Goal: Task Accomplishment & Management: Manage account settings

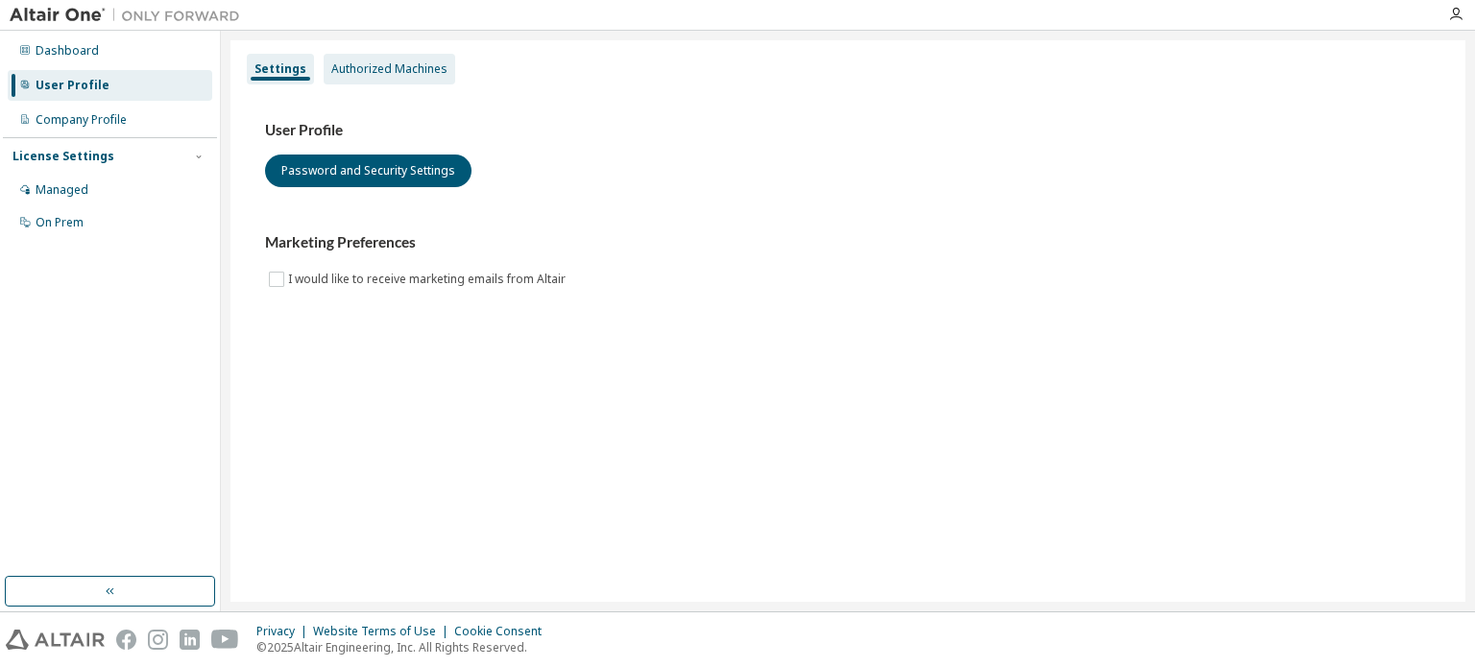
click at [415, 73] on div "Authorized Machines" at bounding box center [389, 68] width 116 height 15
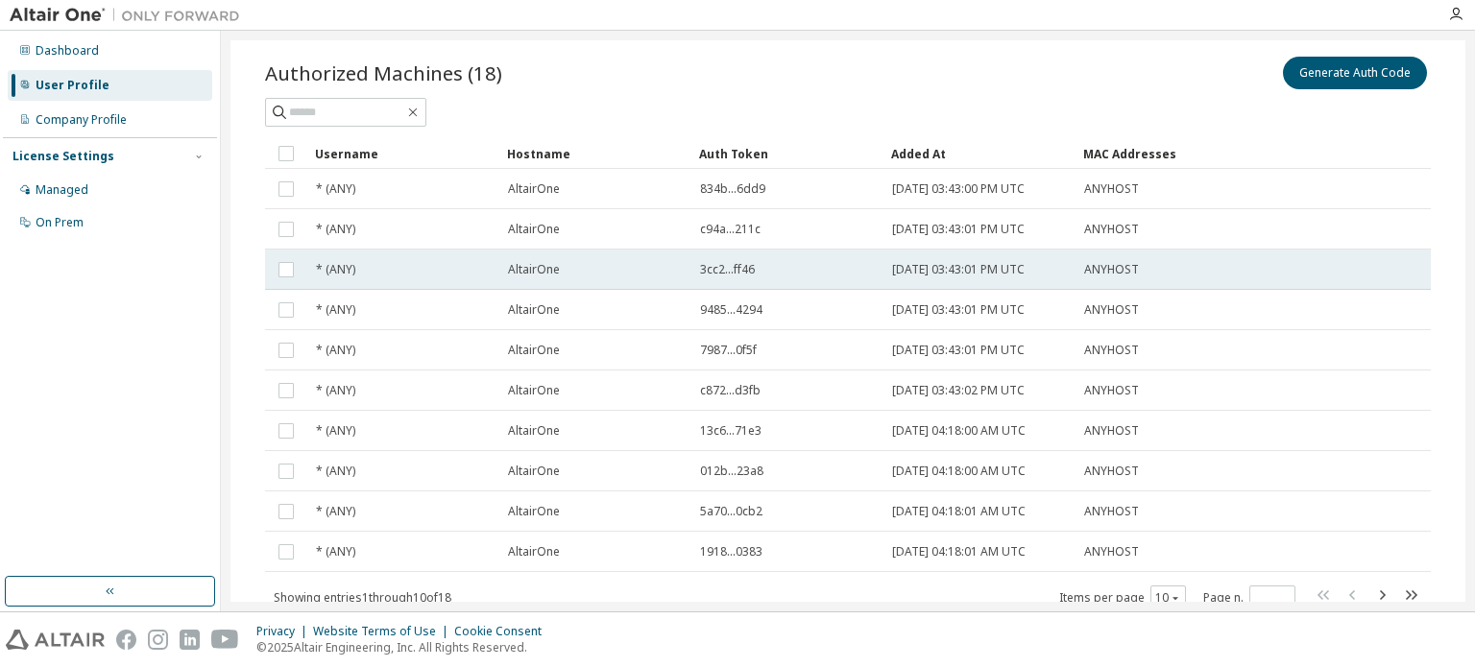
scroll to position [55, 0]
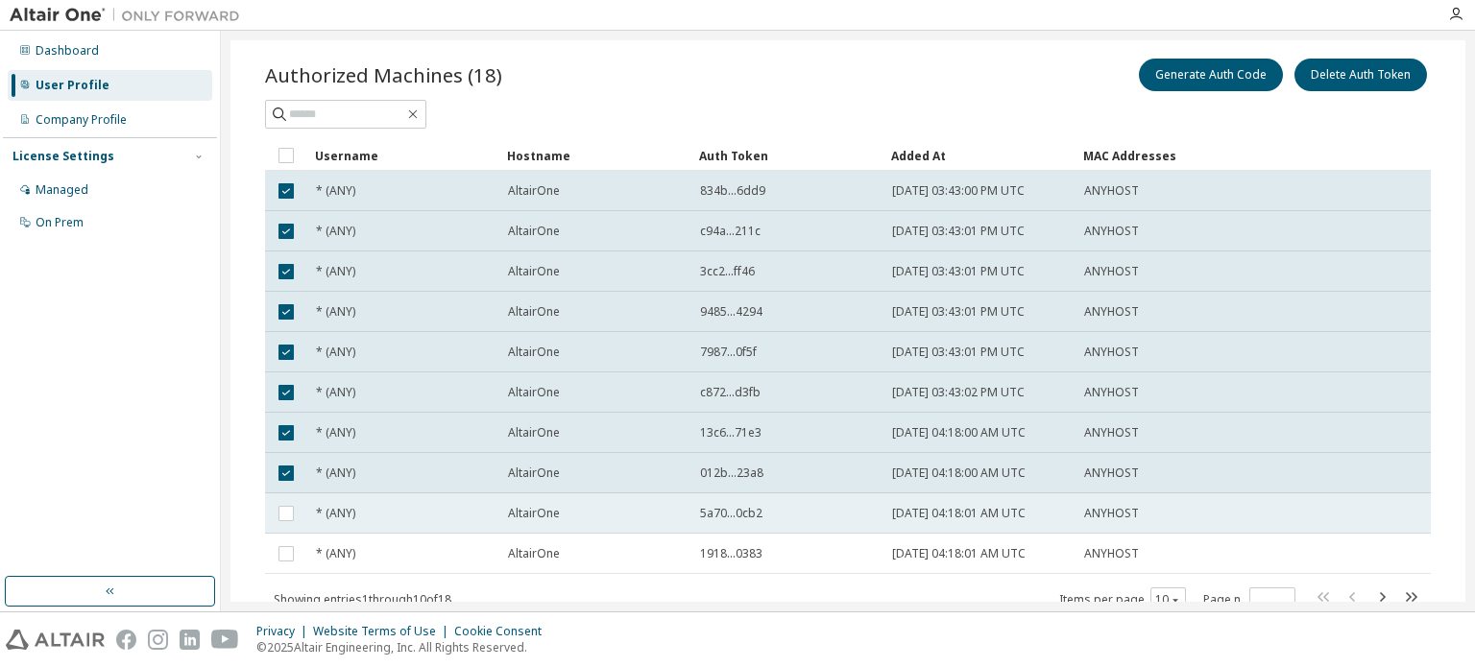
click at [280, 495] on td at bounding box center [286, 513] width 42 height 40
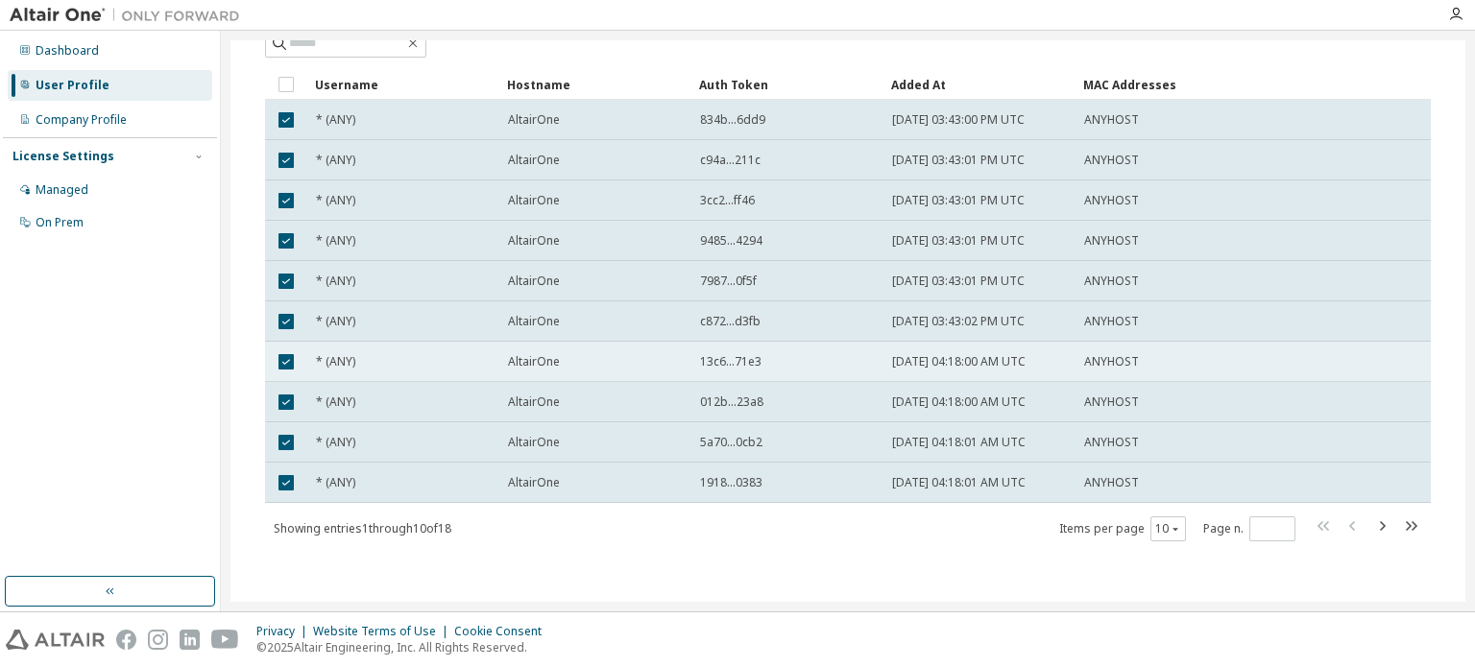
scroll to position [0, 0]
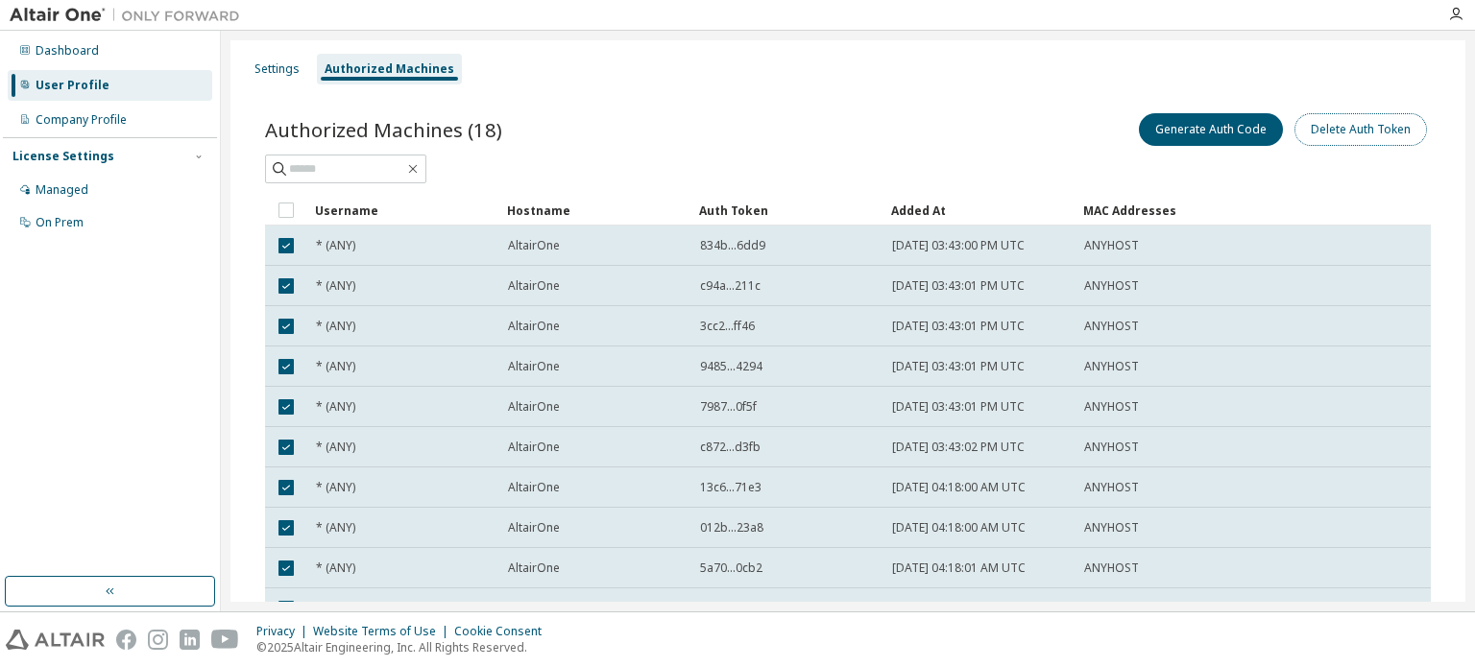
click at [1349, 117] on button "Delete Auth Token" at bounding box center [1360, 129] width 132 height 33
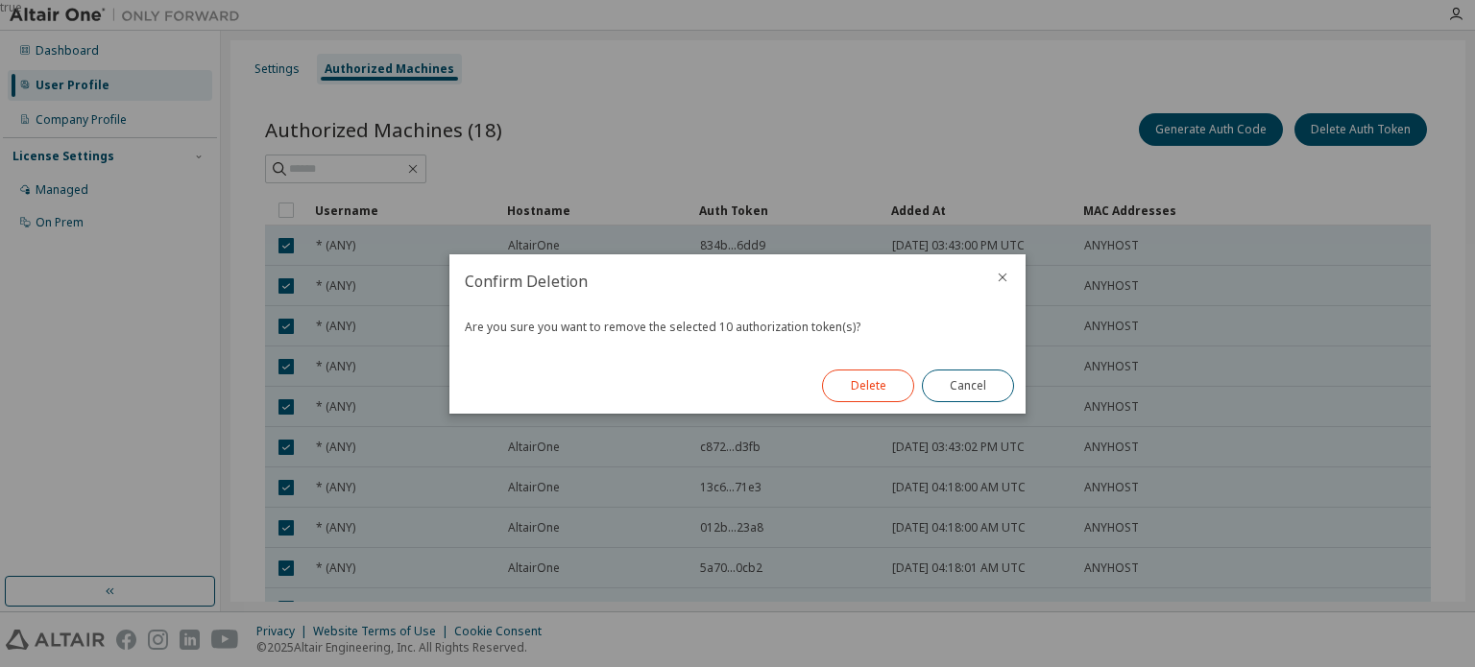
click at [835, 380] on button "Delete" at bounding box center [868, 386] width 92 height 33
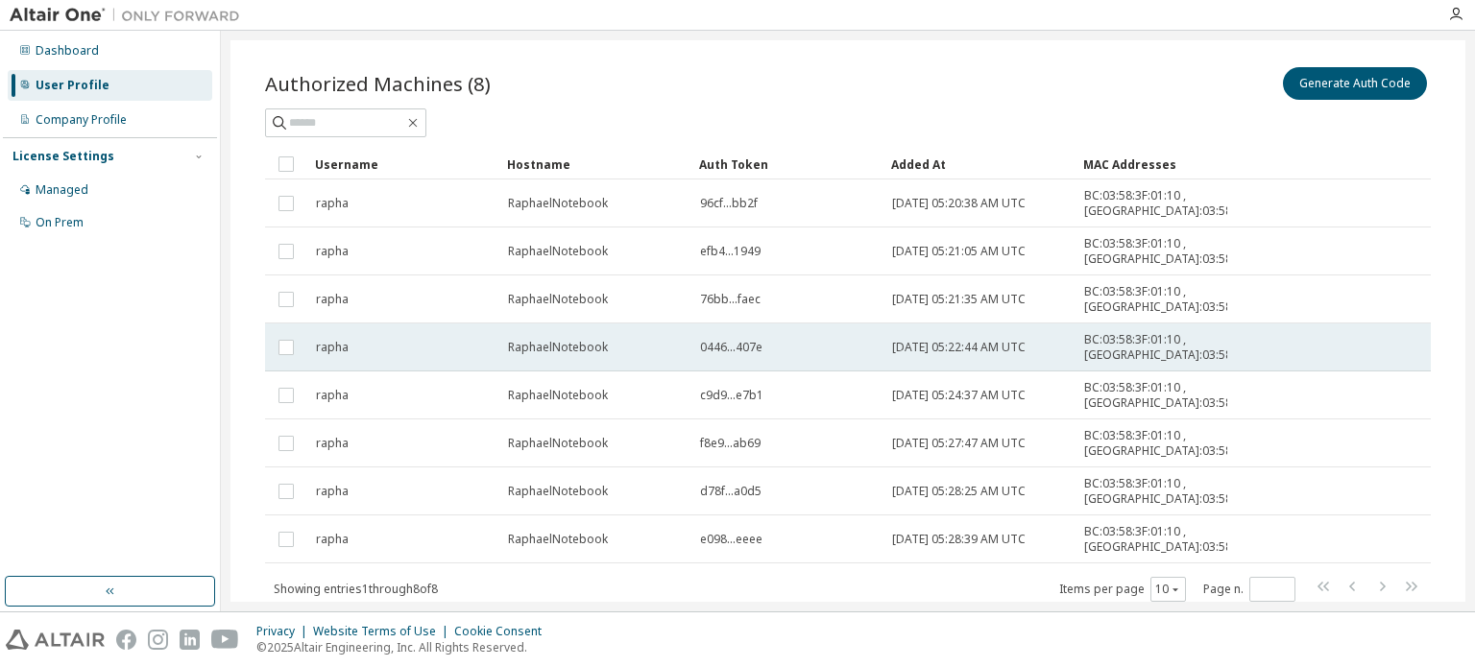
scroll to position [45, 0]
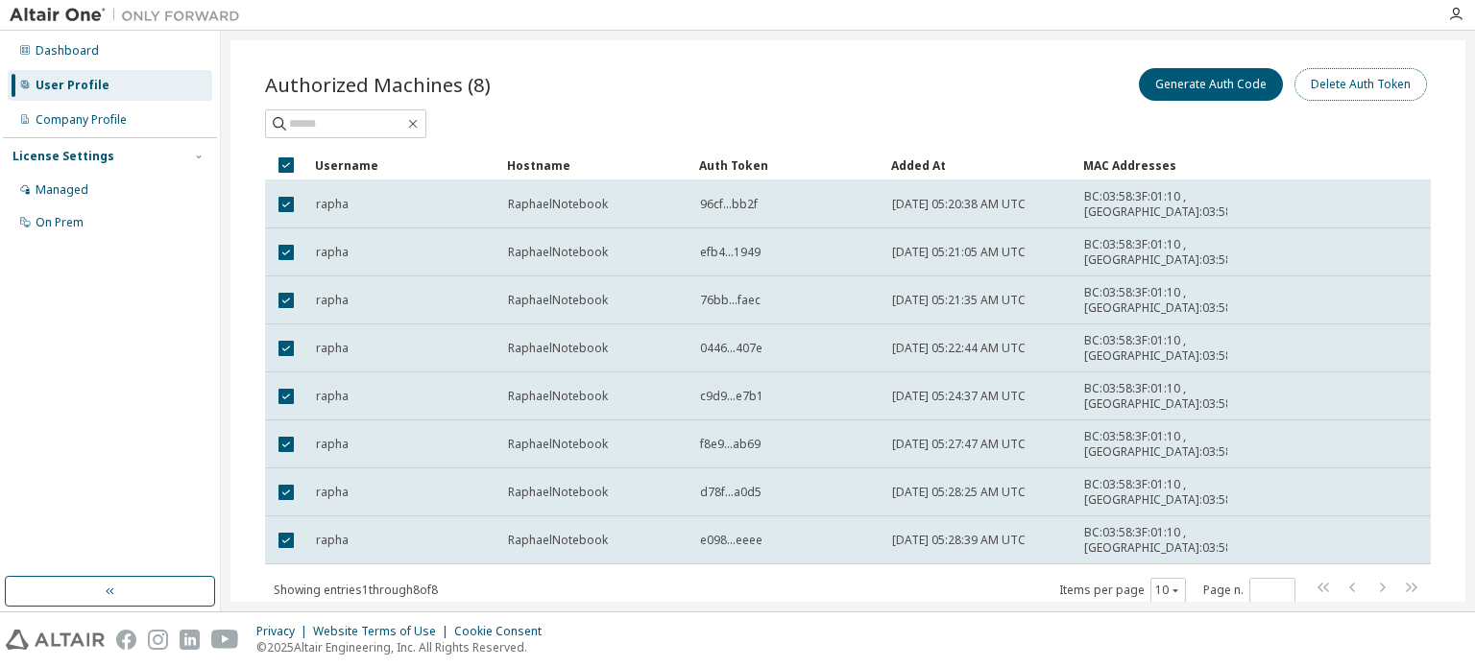
click at [1376, 86] on button "Delete Auth Token" at bounding box center [1360, 84] width 132 height 33
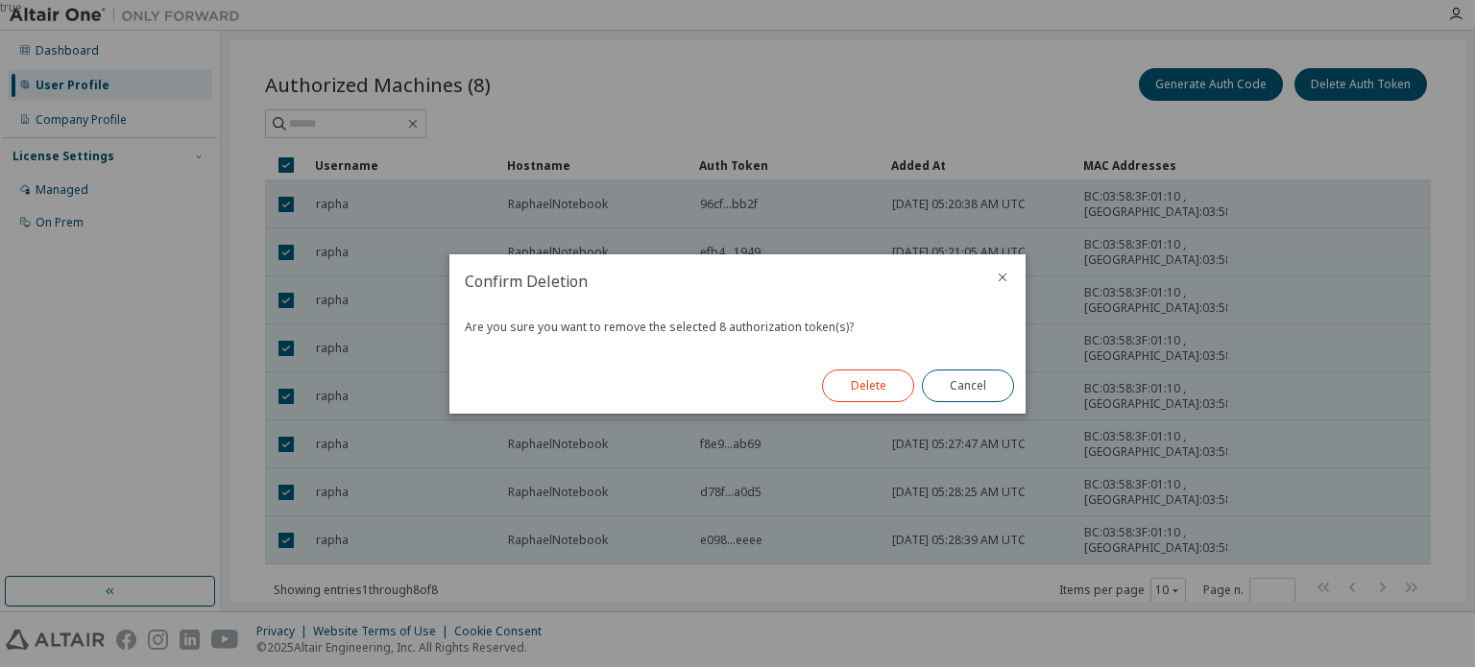
click at [874, 387] on button "Delete" at bounding box center [868, 386] width 92 height 33
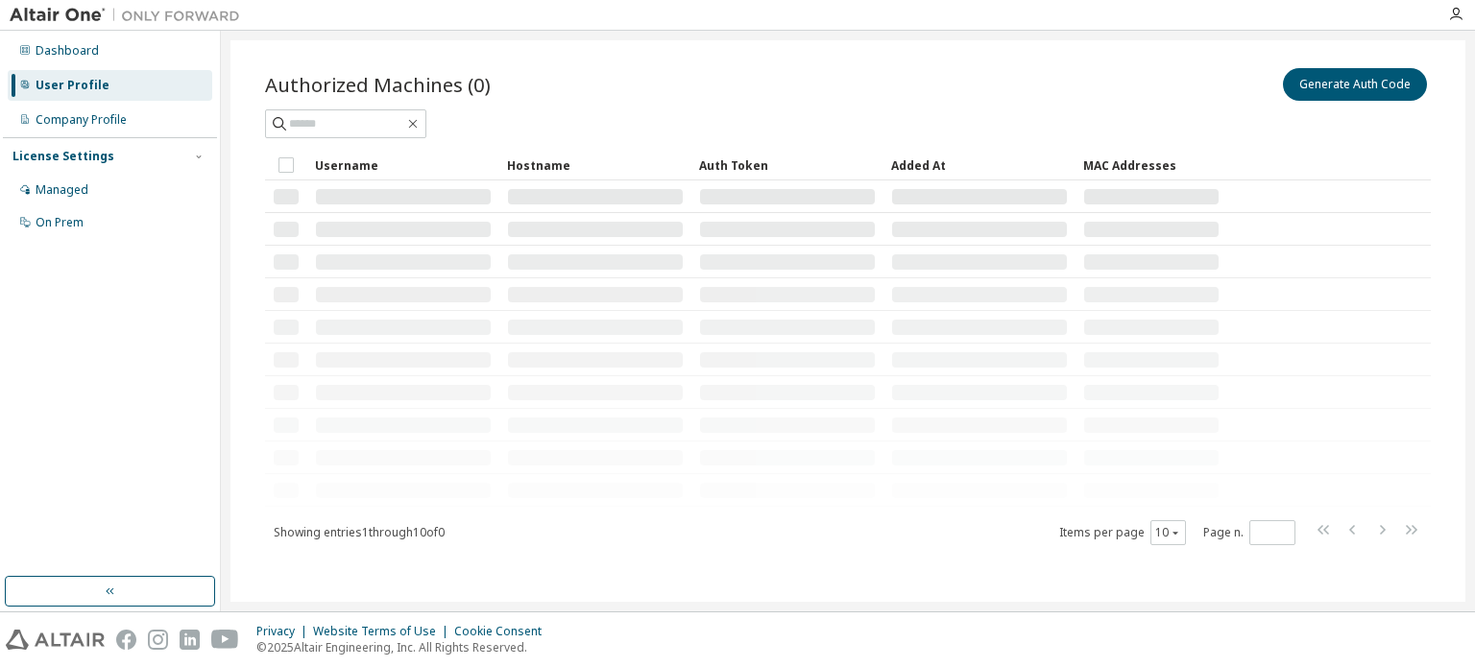
scroll to position [0, 0]
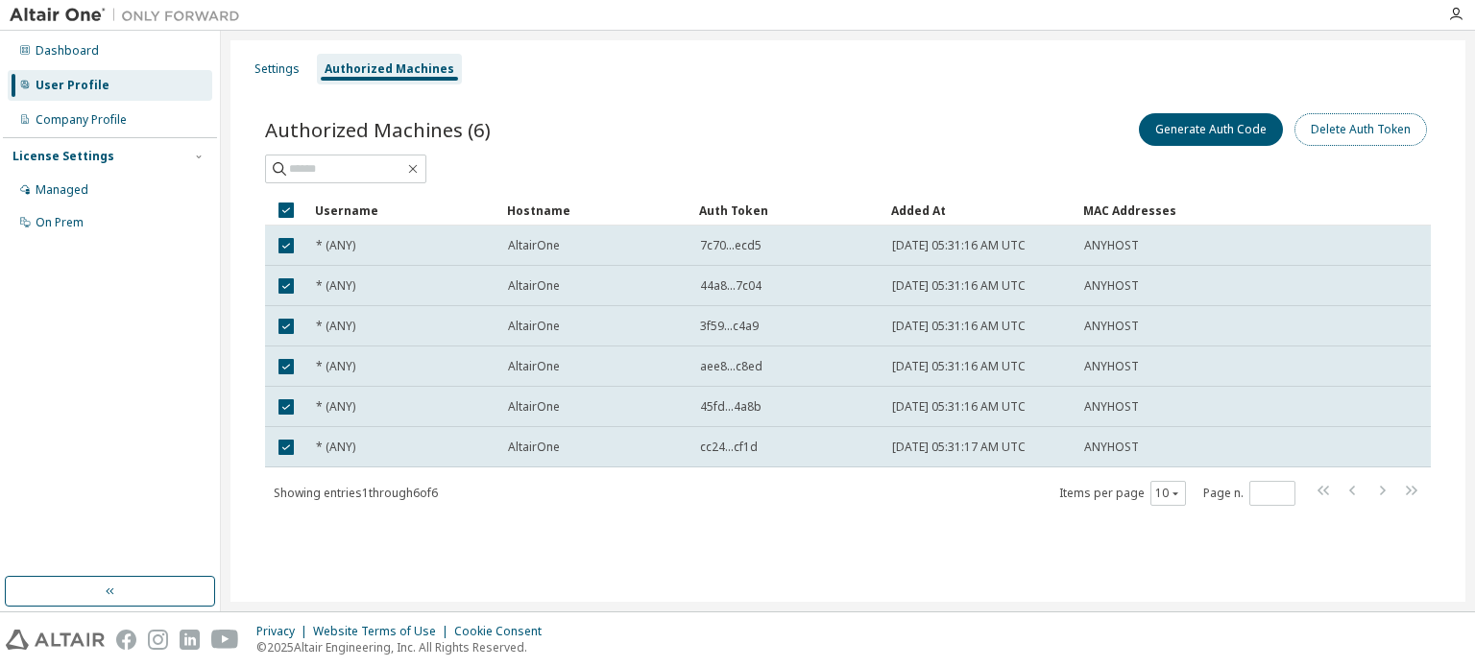
click at [1338, 145] on button "Delete Auth Token" at bounding box center [1360, 129] width 132 height 33
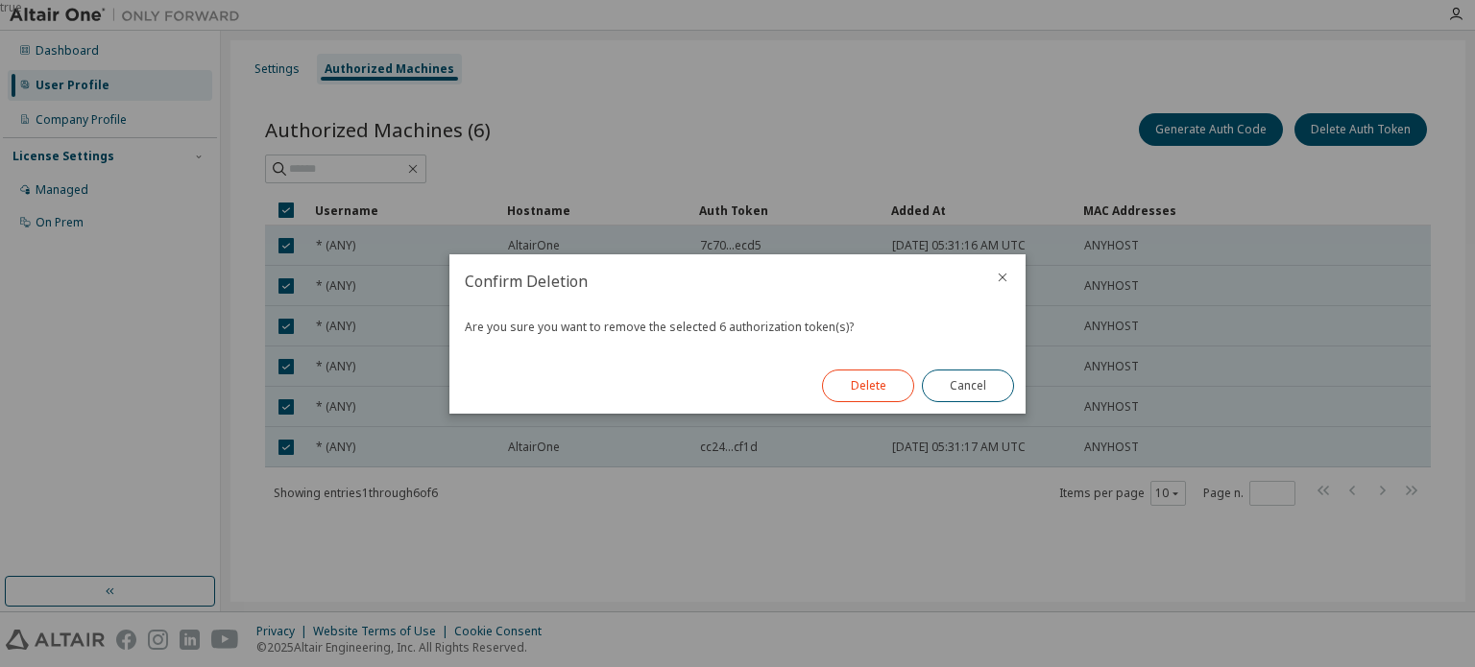
click at [855, 397] on button "Delete" at bounding box center [868, 386] width 92 height 33
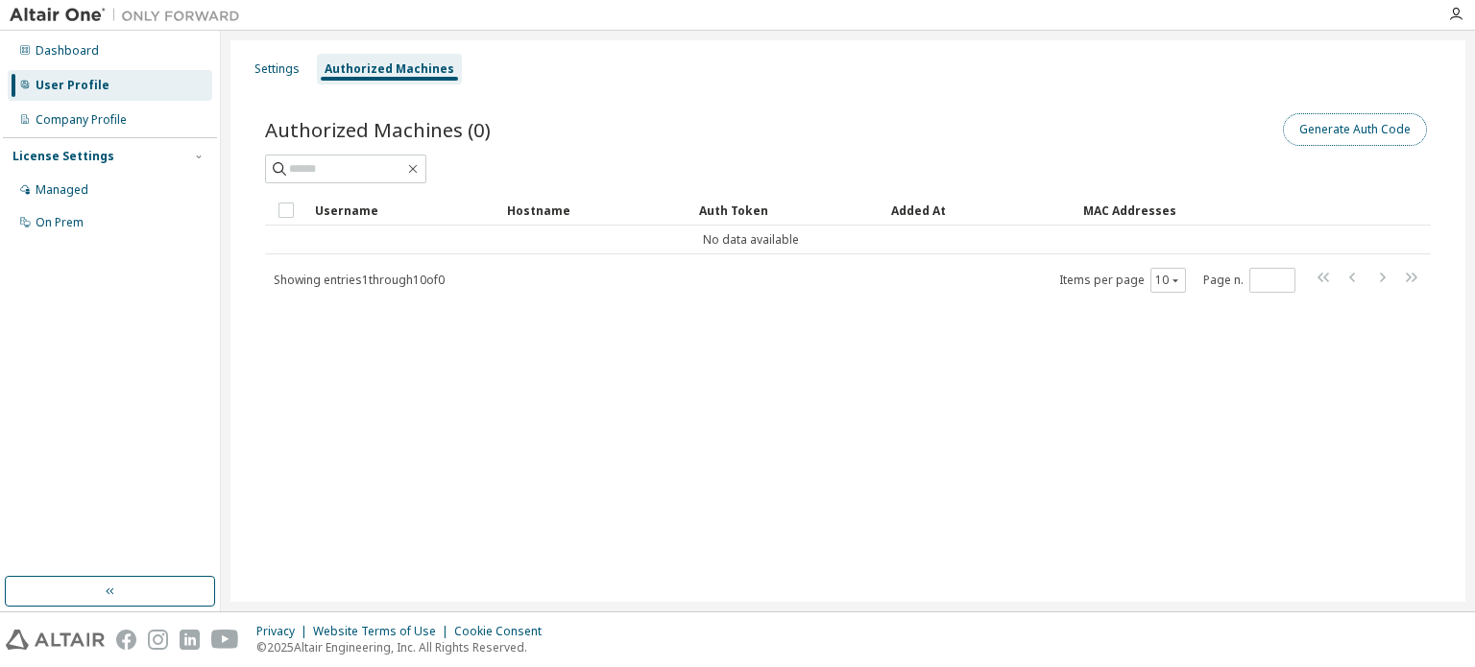
click at [1353, 114] on button "Generate Auth Code" at bounding box center [1355, 129] width 144 height 33
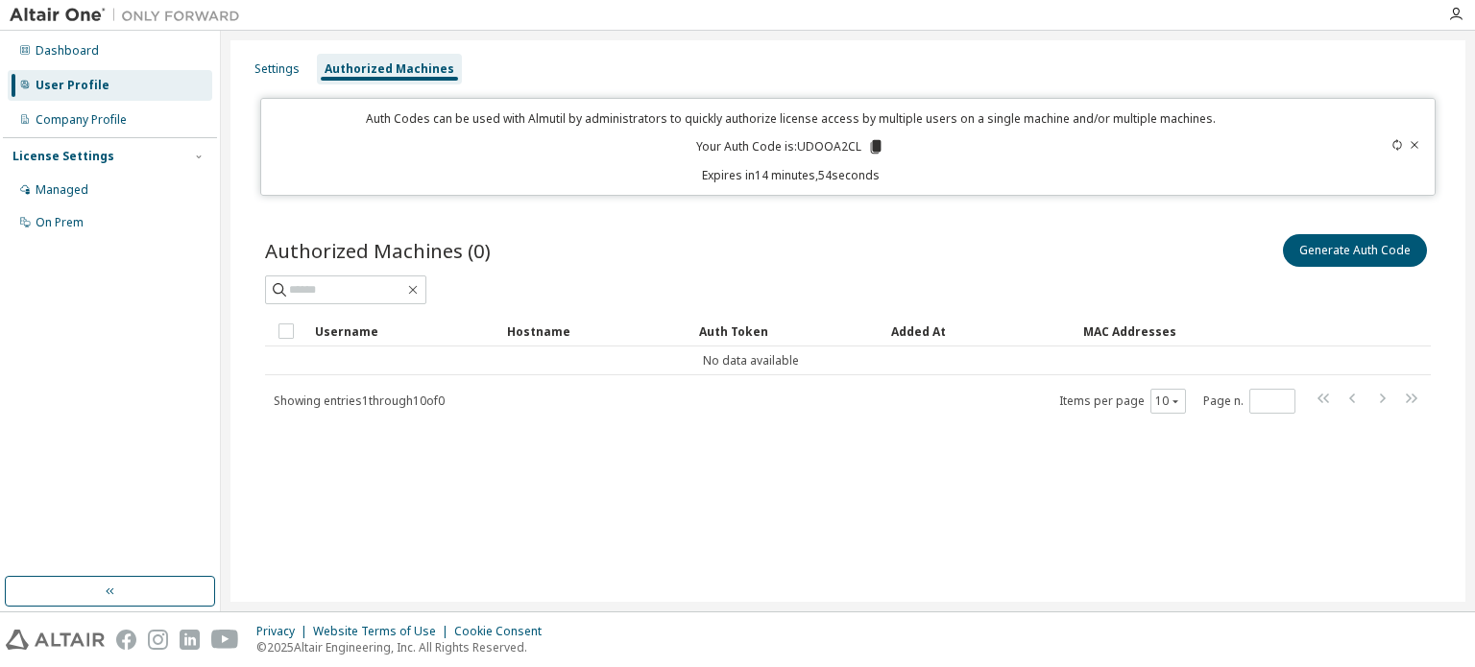
click at [877, 149] on icon at bounding box center [876, 146] width 11 height 13
click at [868, 489] on div "Settings Authorized Machines Auth Codes can be used with Almutil by administrat…" at bounding box center [847, 321] width 1235 height 562
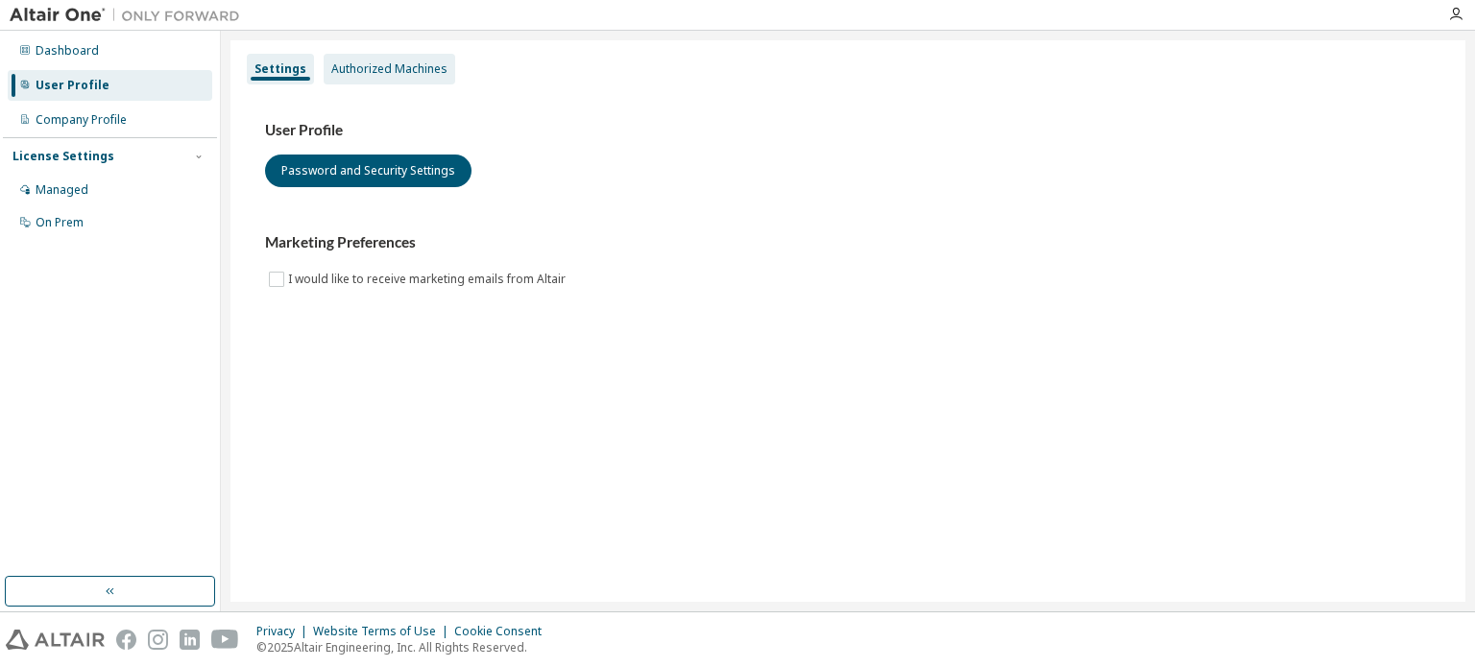
click at [372, 66] on div "Authorized Machines" at bounding box center [389, 68] width 116 height 15
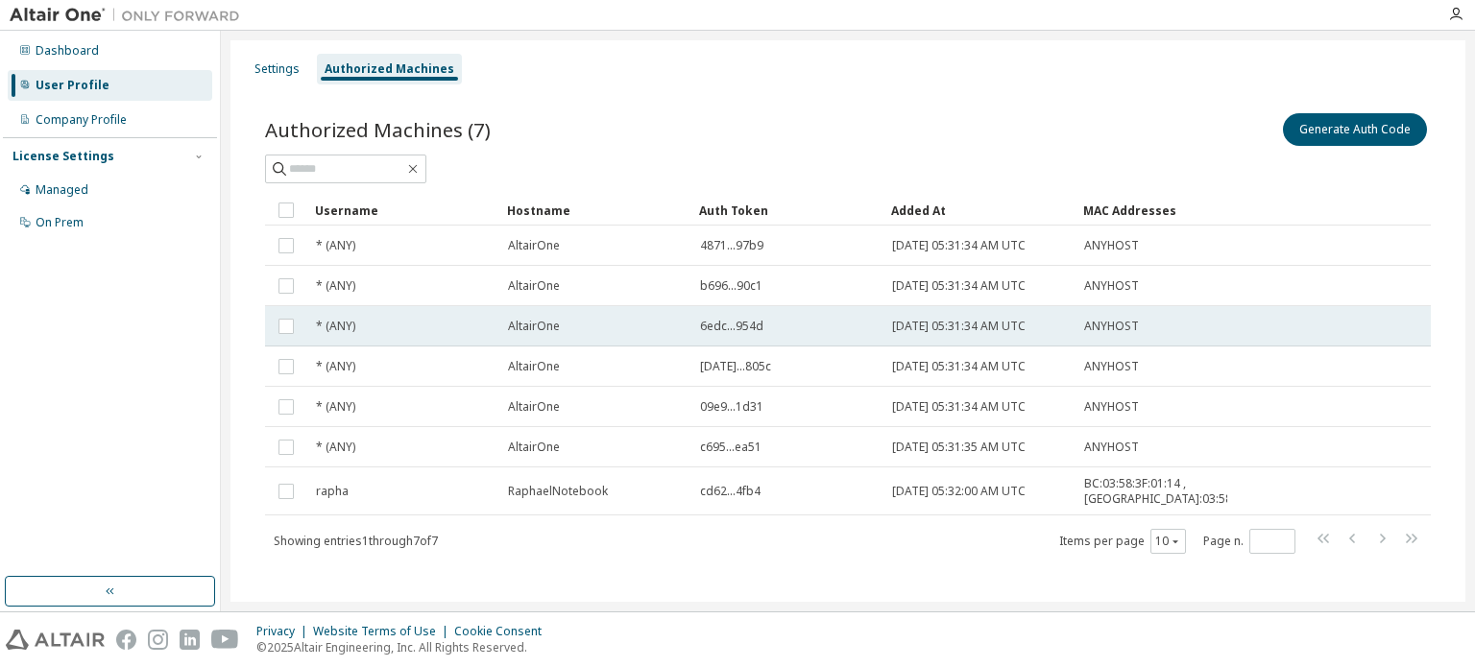
scroll to position [12, 0]
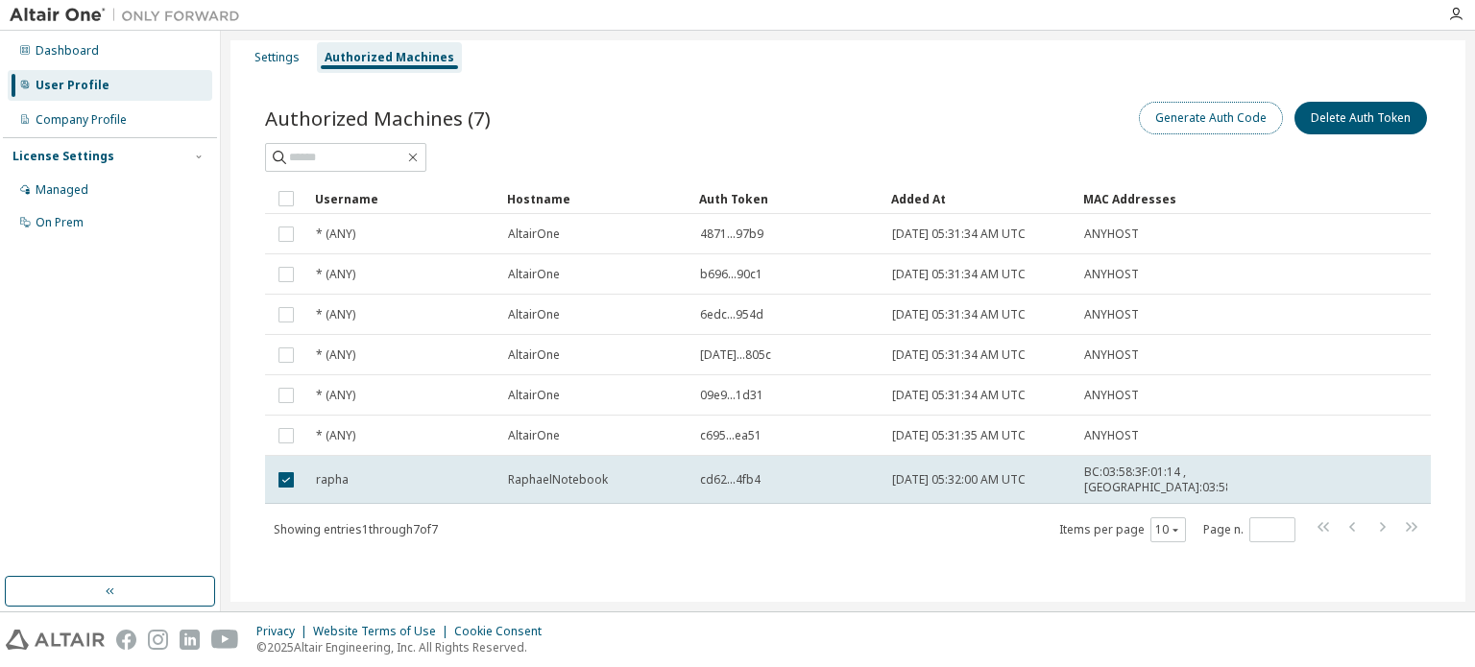
click at [1179, 123] on button "Generate Auth Code" at bounding box center [1211, 118] width 144 height 33
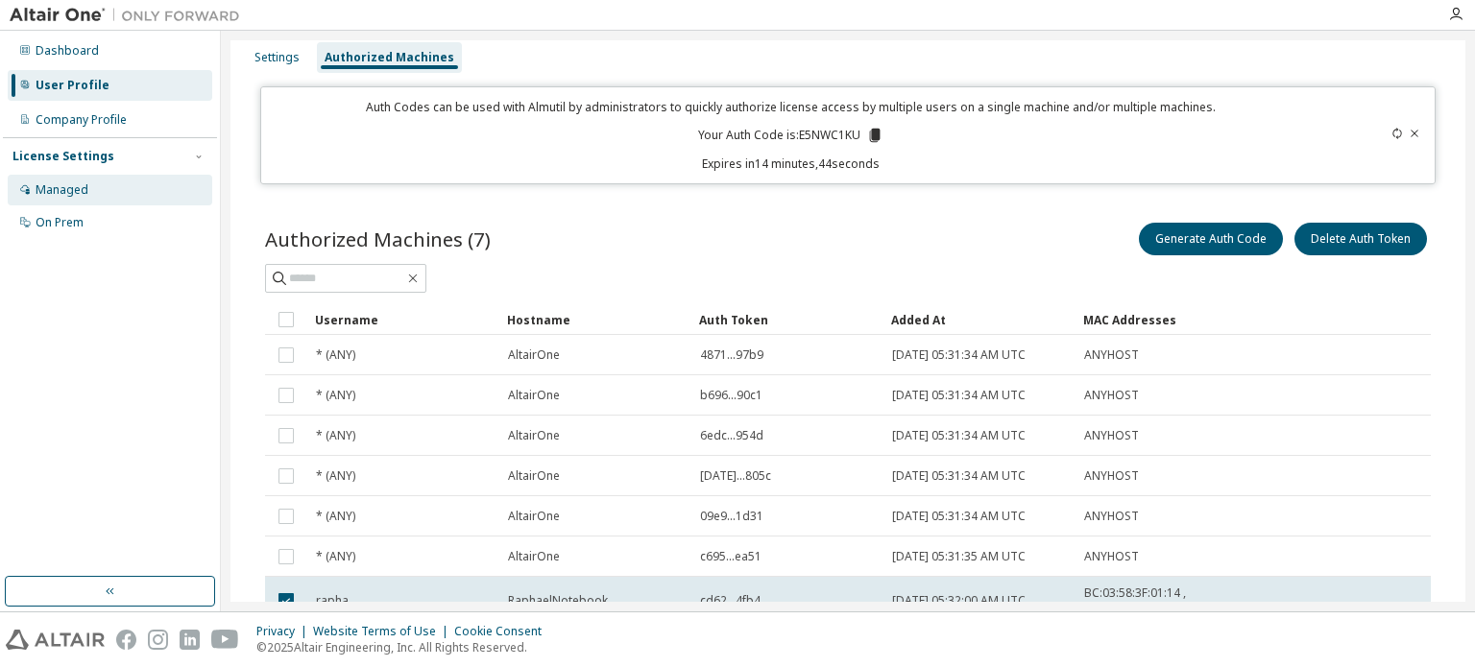
click at [104, 195] on div "Managed" at bounding box center [110, 190] width 204 height 31
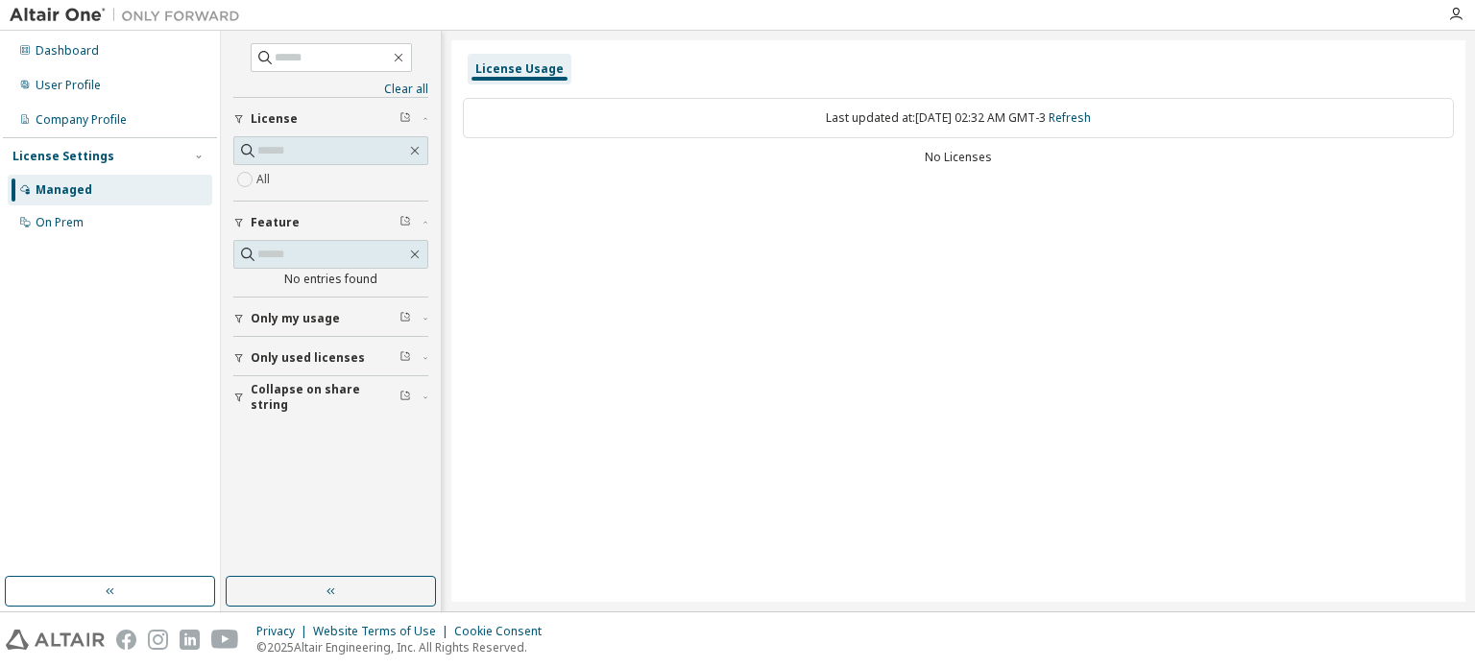
click at [301, 322] on span "Only my usage" at bounding box center [295, 318] width 89 height 15
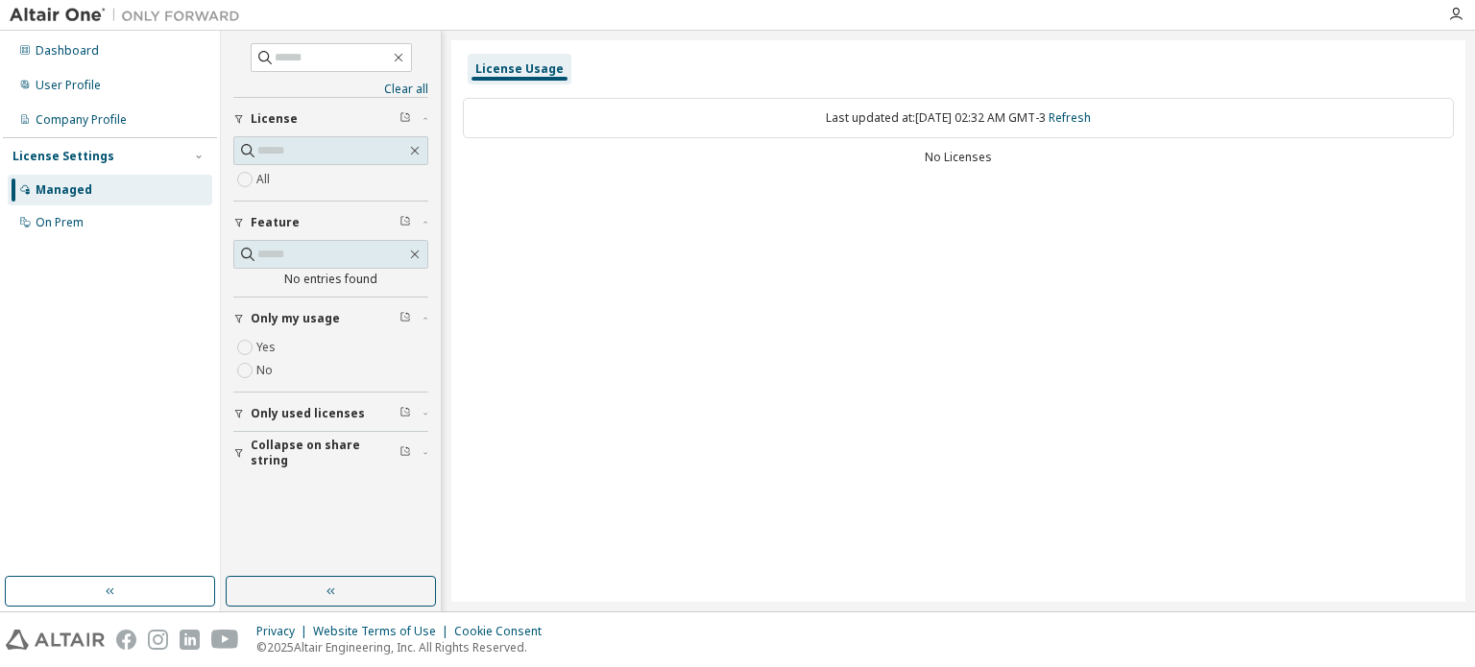
click at [559, 69] on div "License Usage" at bounding box center [520, 69] width 104 height 31
drag, startPoint x: 944, startPoint y: 110, endPoint x: 1102, endPoint y: 111, distance: 158.4
click at [1102, 111] on div "Last updated at: Wed 2025-10-01 02:32 AM GMT-3 Refresh" at bounding box center [958, 118] width 991 height 40
click at [1091, 111] on link "Refresh" at bounding box center [1069, 117] width 42 height 16
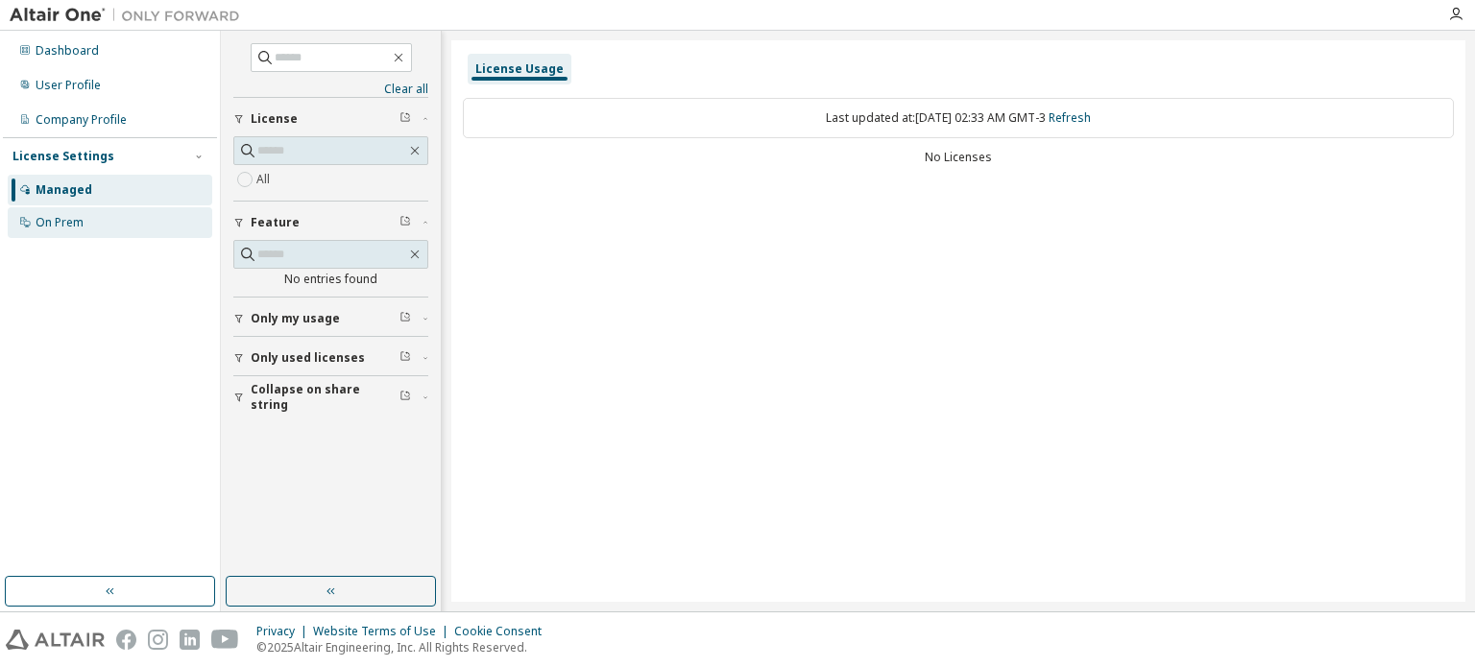
click at [137, 233] on div "On Prem" at bounding box center [110, 222] width 204 height 31
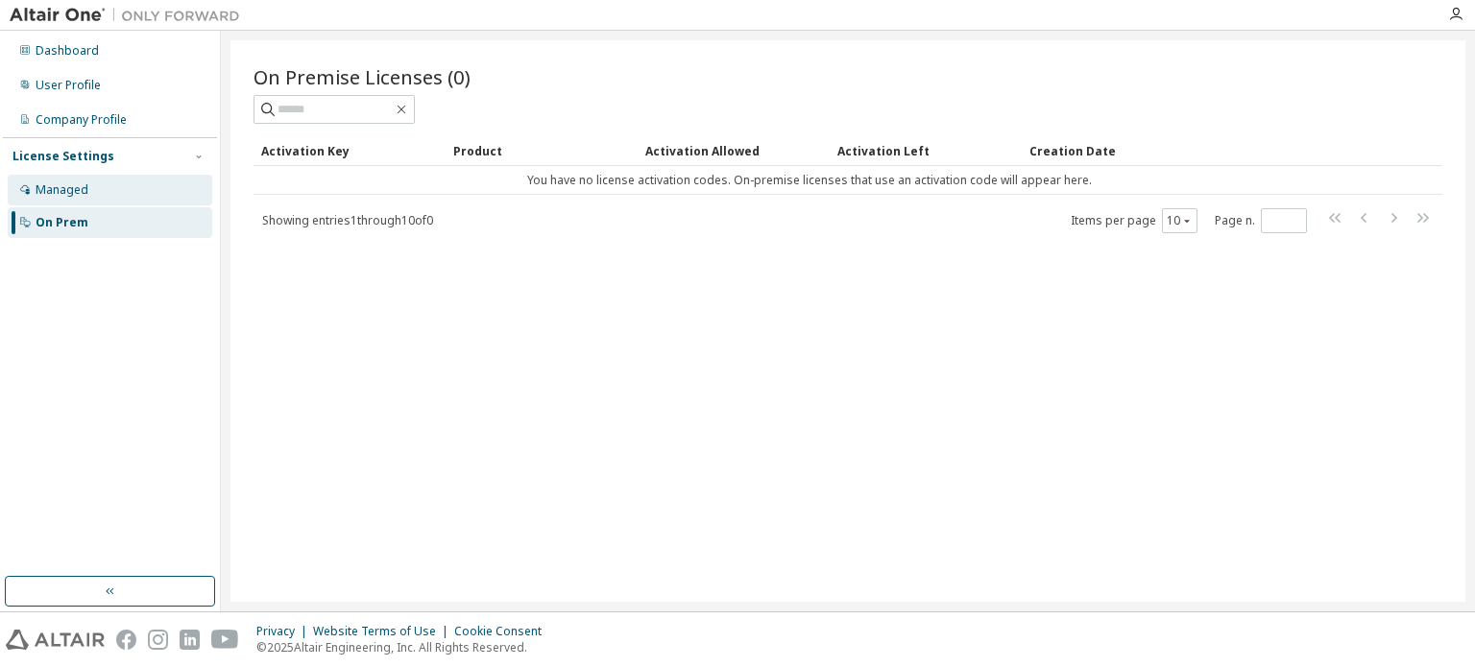
click at [140, 199] on div "Managed" at bounding box center [110, 190] width 204 height 31
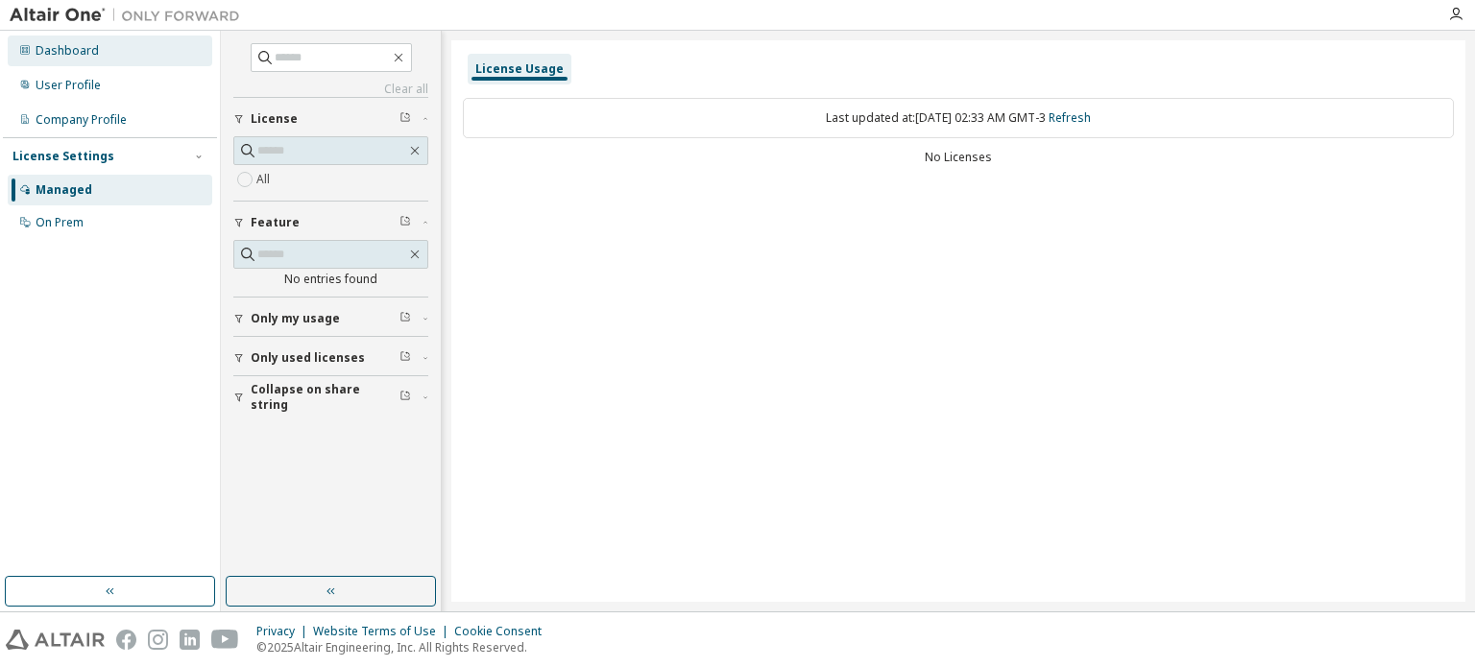
click at [77, 60] on div "Dashboard" at bounding box center [110, 51] width 204 height 31
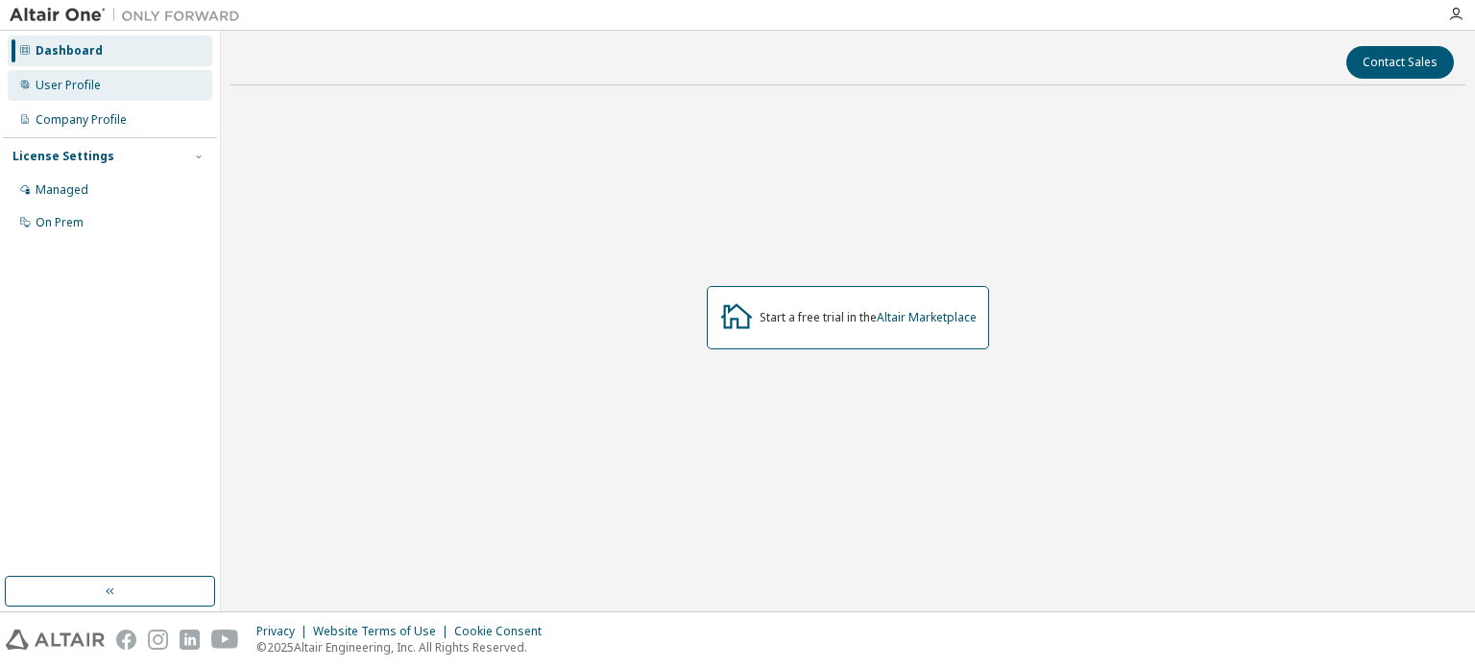
click at [75, 79] on div "User Profile" at bounding box center [68, 85] width 65 height 15
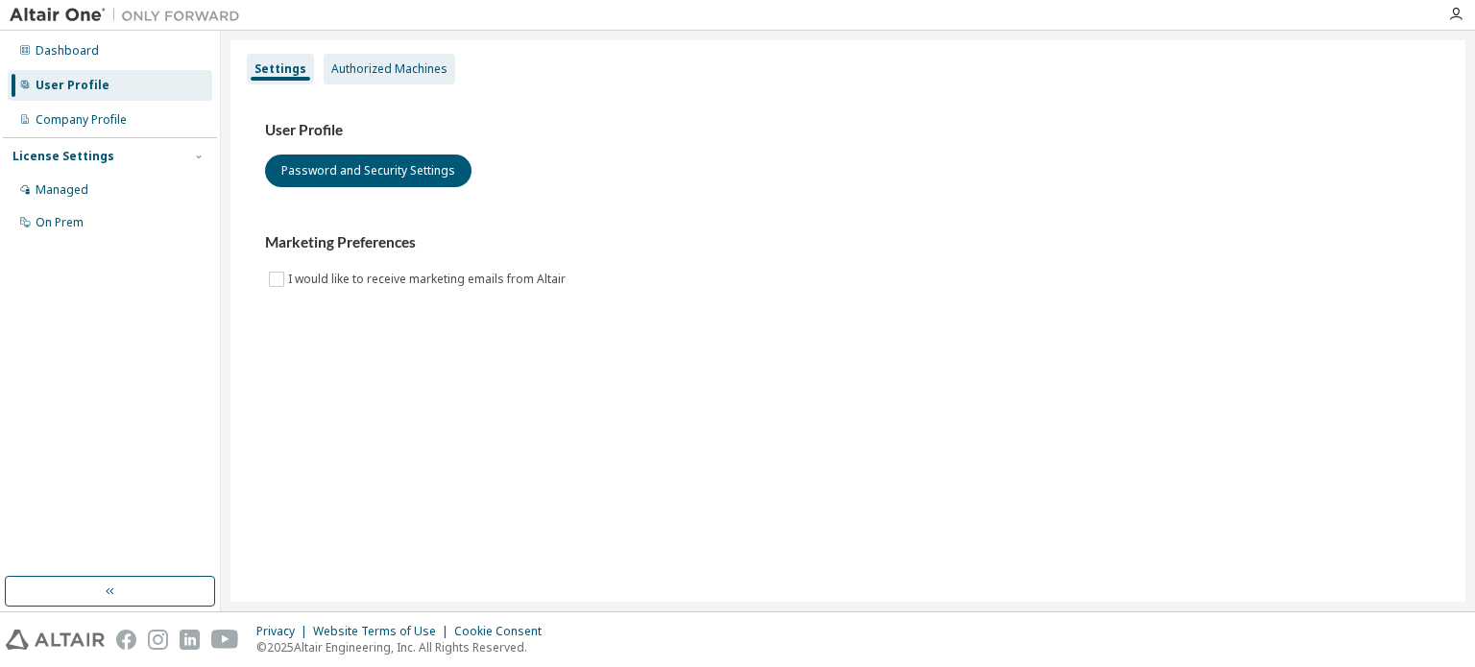
click at [368, 76] on div "Authorized Machines" at bounding box center [389, 68] width 116 height 15
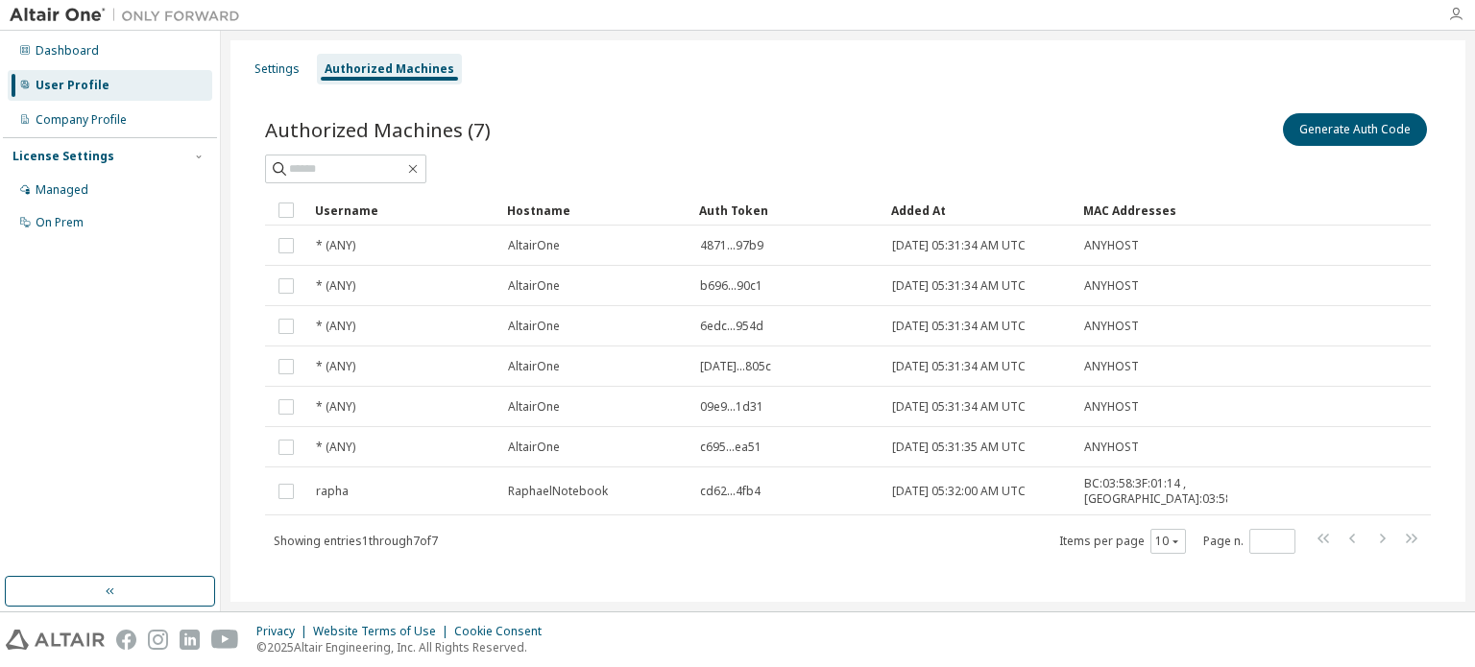
click at [1452, 14] on icon "button" at bounding box center [1455, 14] width 15 height 15
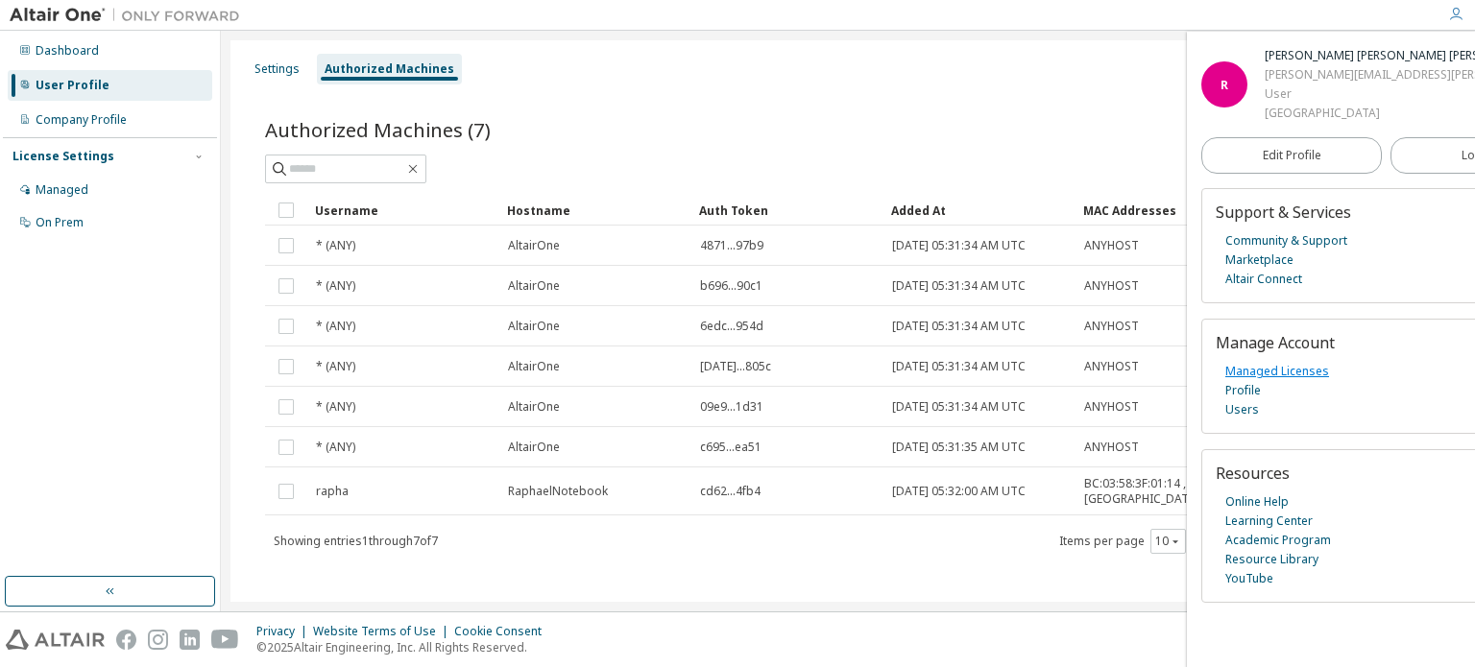
click at [1290, 381] on link "Managed Licenses" at bounding box center [1277, 371] width 104 height 19
click at [135, 123] on div "Company Profile" at bounding box center [110, 120] width 204 height 31
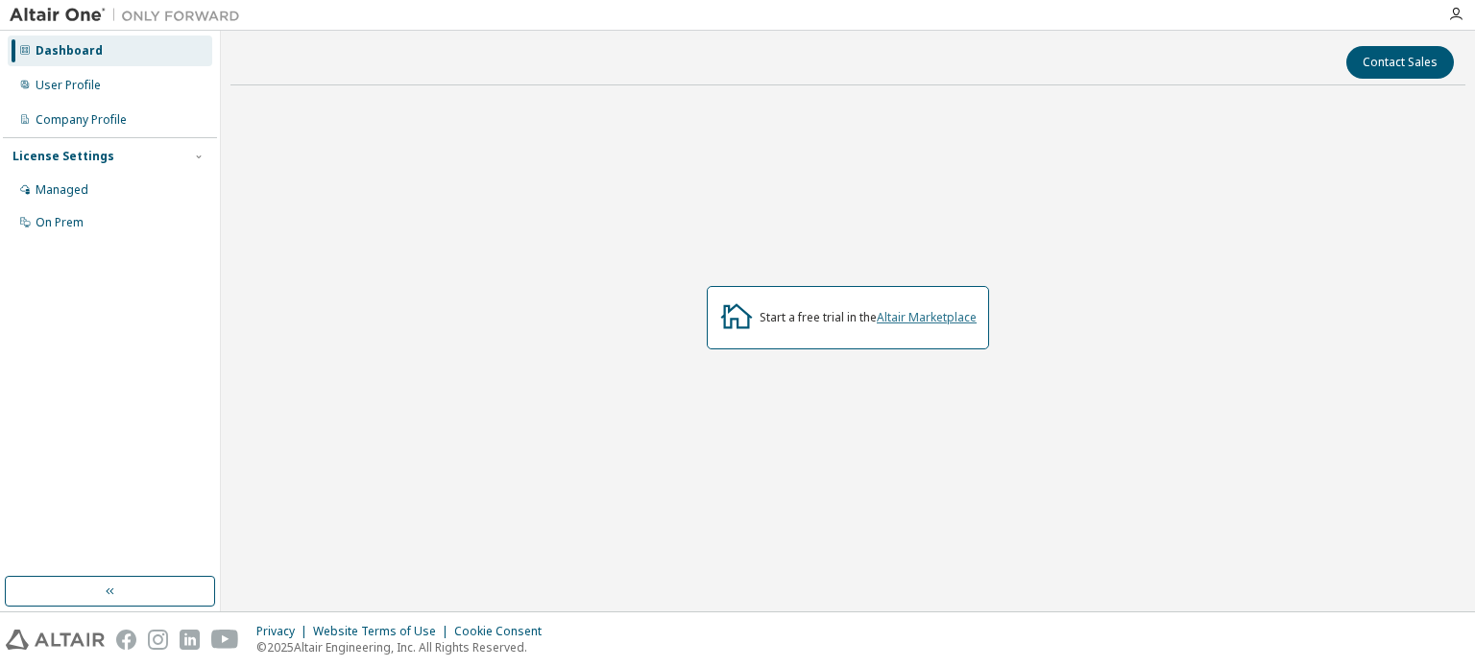
click at [918, 315] on link "Altair Marketplace" at bounding box center [926, 317] width 100 height 16
click at [936, 313] on link "Altair Marketplace" at bounding box center [926, 317] width 100 height 16
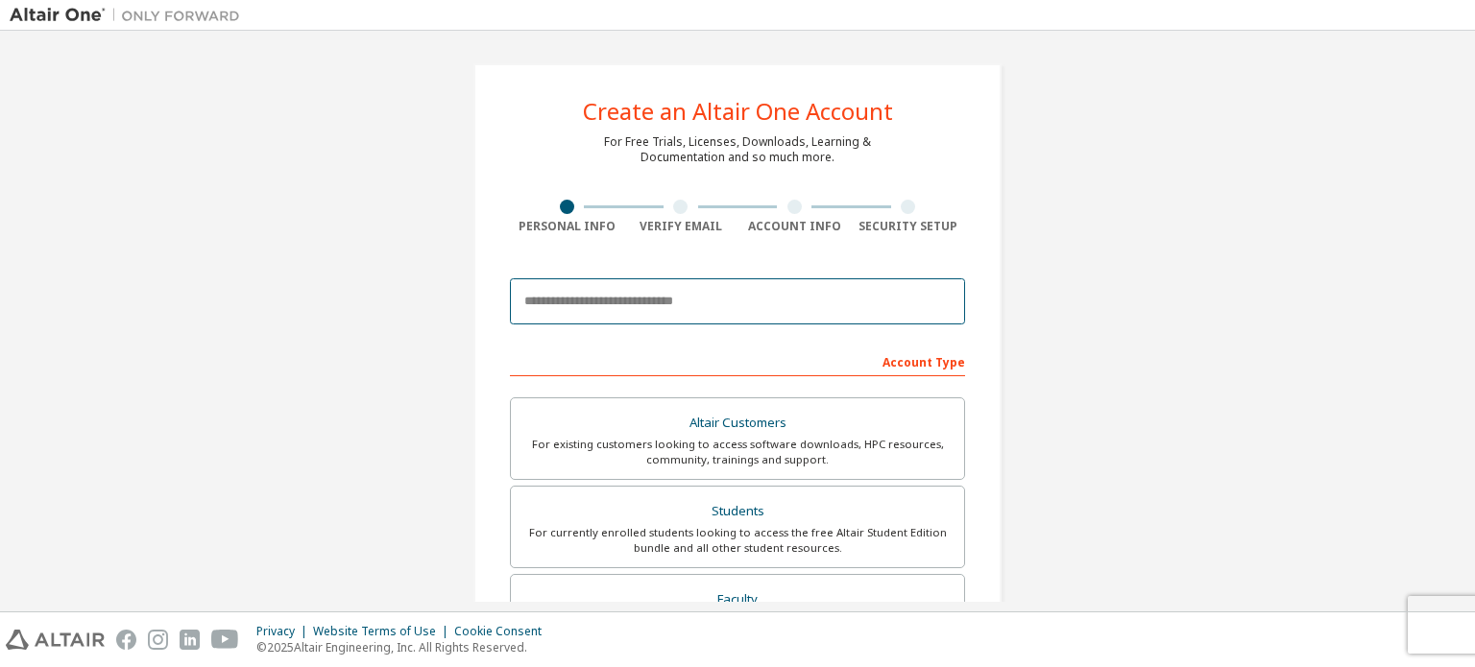
click at [602, 303] on input "email" at bounding box center [737, 301] width 455 height 46
type input "**********"
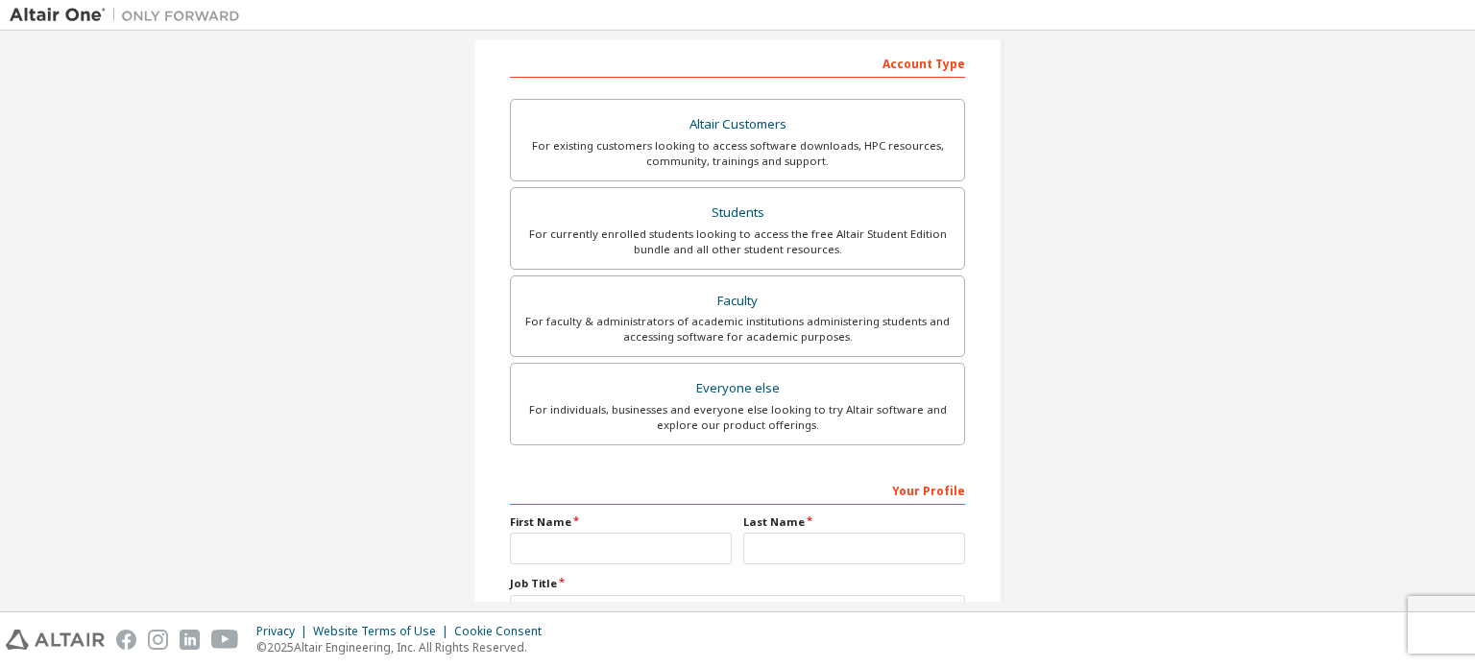
scroll to position [361, 0]
click at [737, 230] on div "For currently enrolled students looking to access the free Altair Student Editi…" at bounding box center [737, 240] width 430 height 31
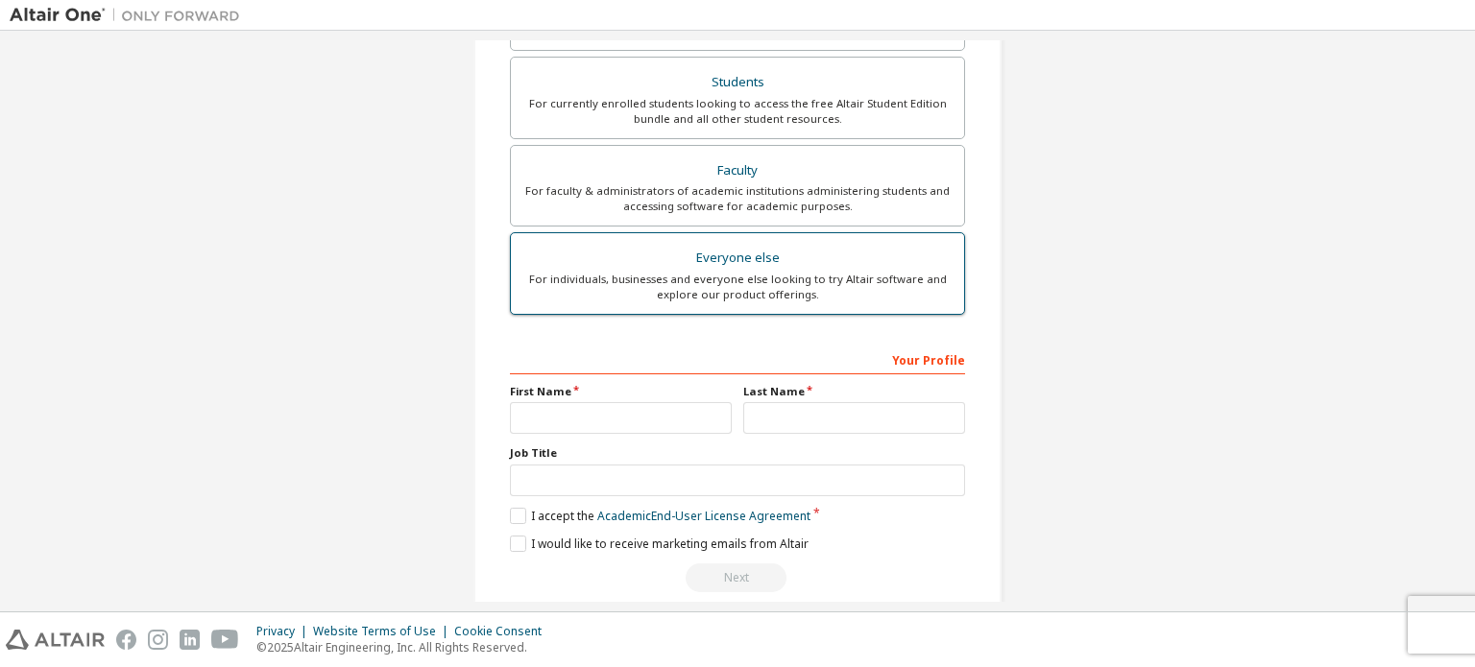
scroll to position [488, 0]
click at [703, 407] on input "text" at bounding box center [621, 420] width 222 height 32
type input "*******"
type input "****"
click at [632, 421] on input "*******" at bounding box center [621, 420] width 222 height 32
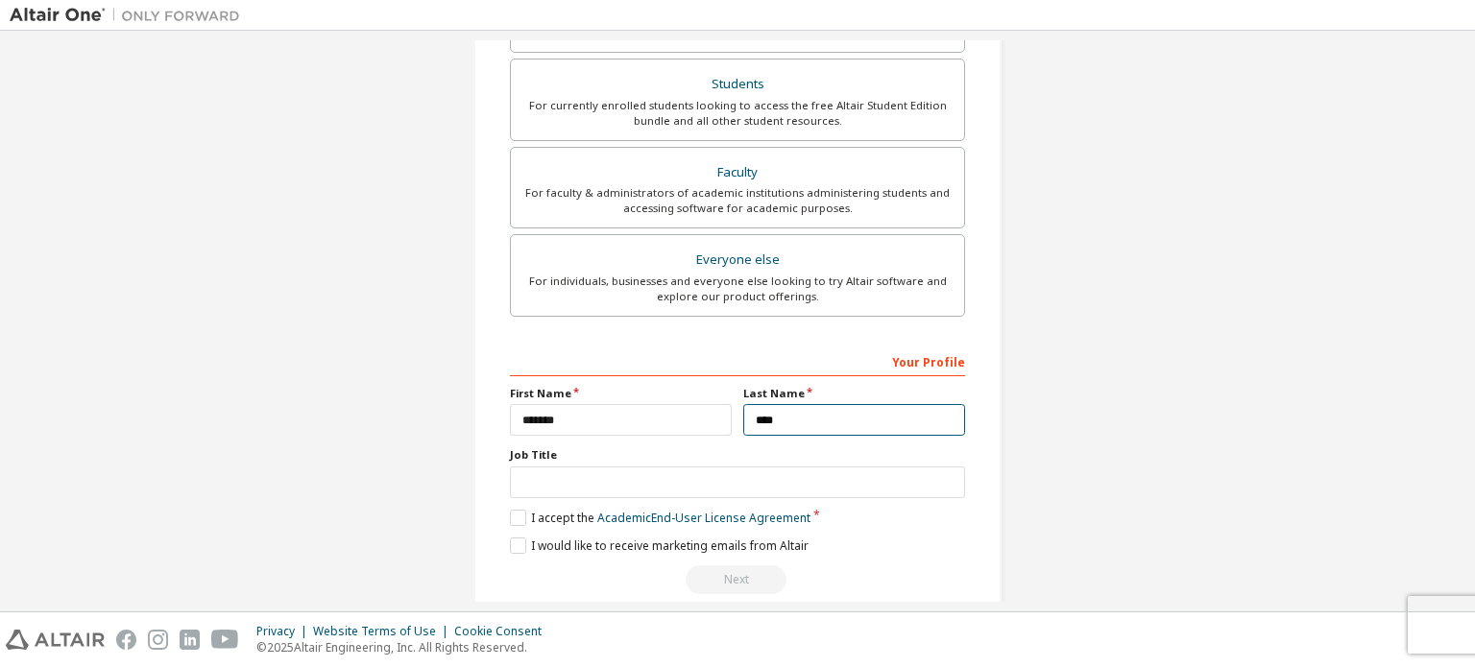
click at [776, 425] on input "****" at bounding box center [854, 420] width 222 height 32
click at [792, 467] on input "text" at bounding box center [737, 483] width 455 height 32
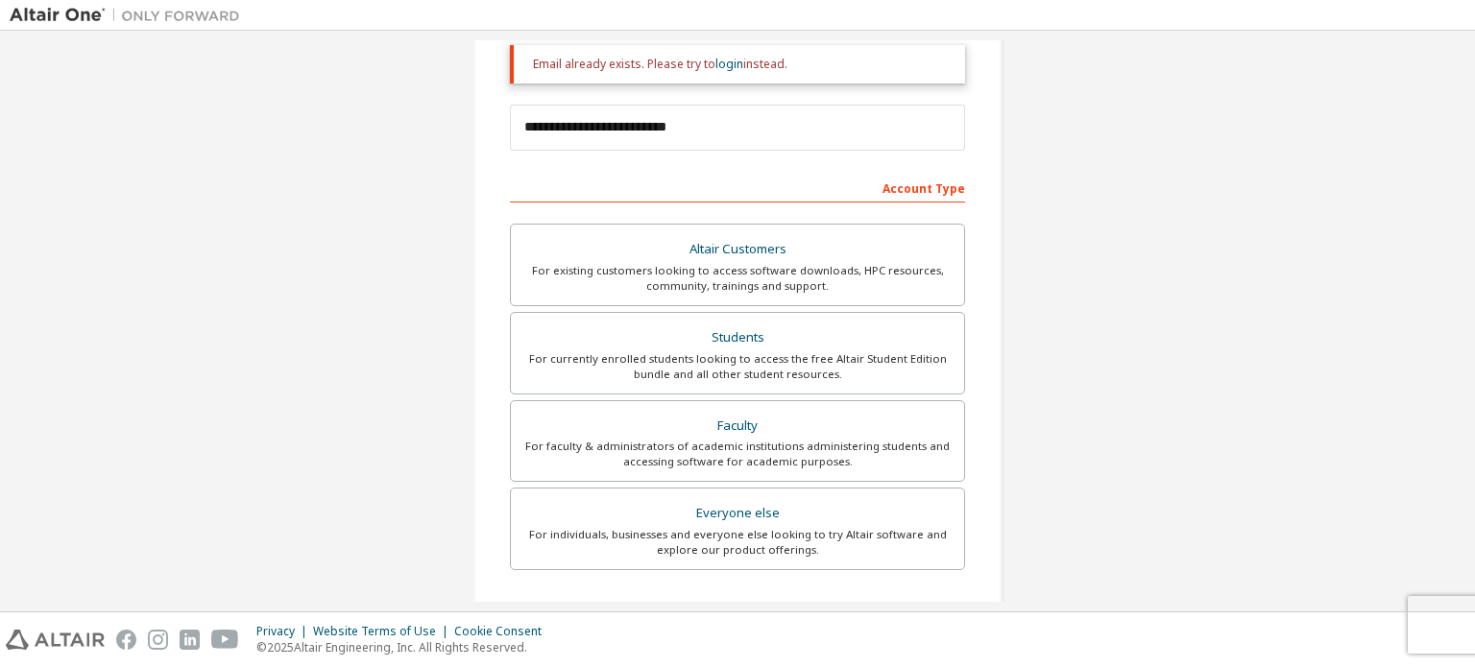
scroll to position [0, 0]
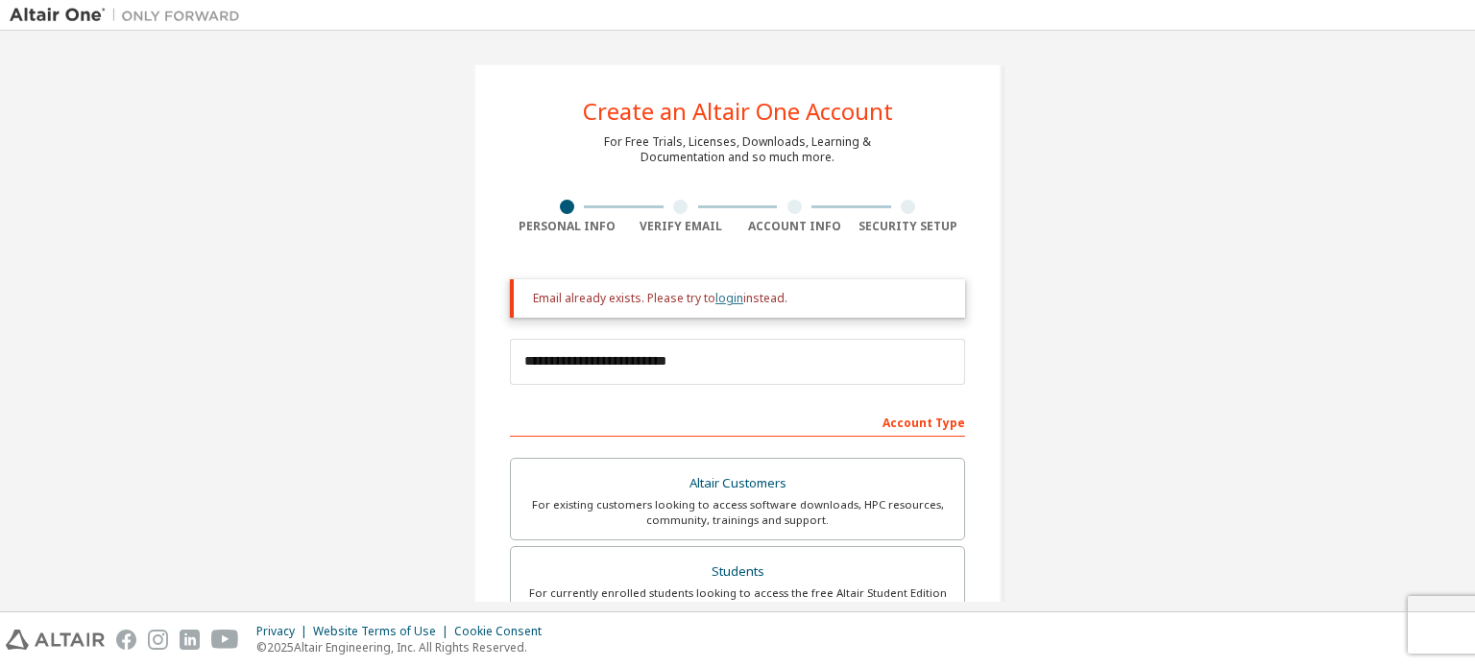
click at [720, 296] on link "login" at bounding box center [729, 298] width 28 height 16
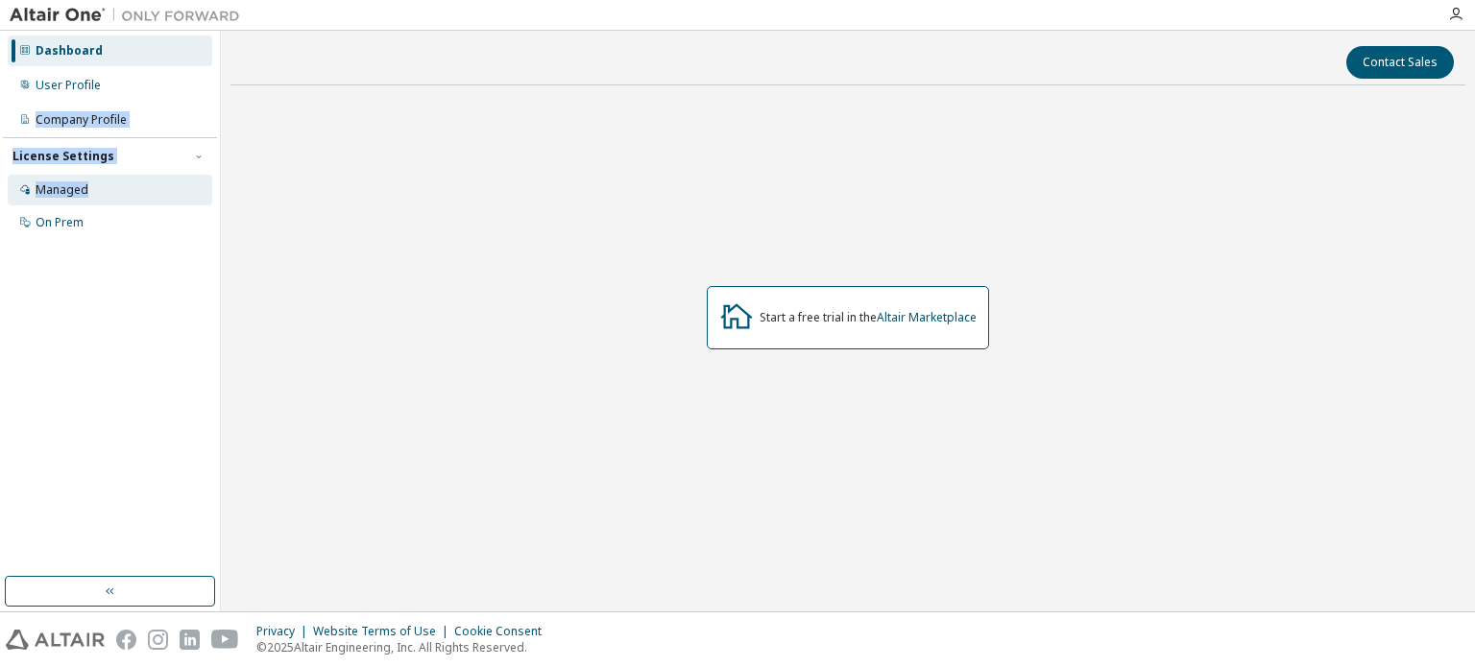
drag, startPoint x: 180, startPoint y: 101, endPoint x: 98, endPoint y: 181, distance: 115.4
click at [98, 181] on div "Dashboard User Profile Company Profile License Settings Managed On Prem" at bounding box center [110, 137] width 214 height 206
click at [98, 181] on div "Managed" at bounding box center [110, 190] width 204 height 31
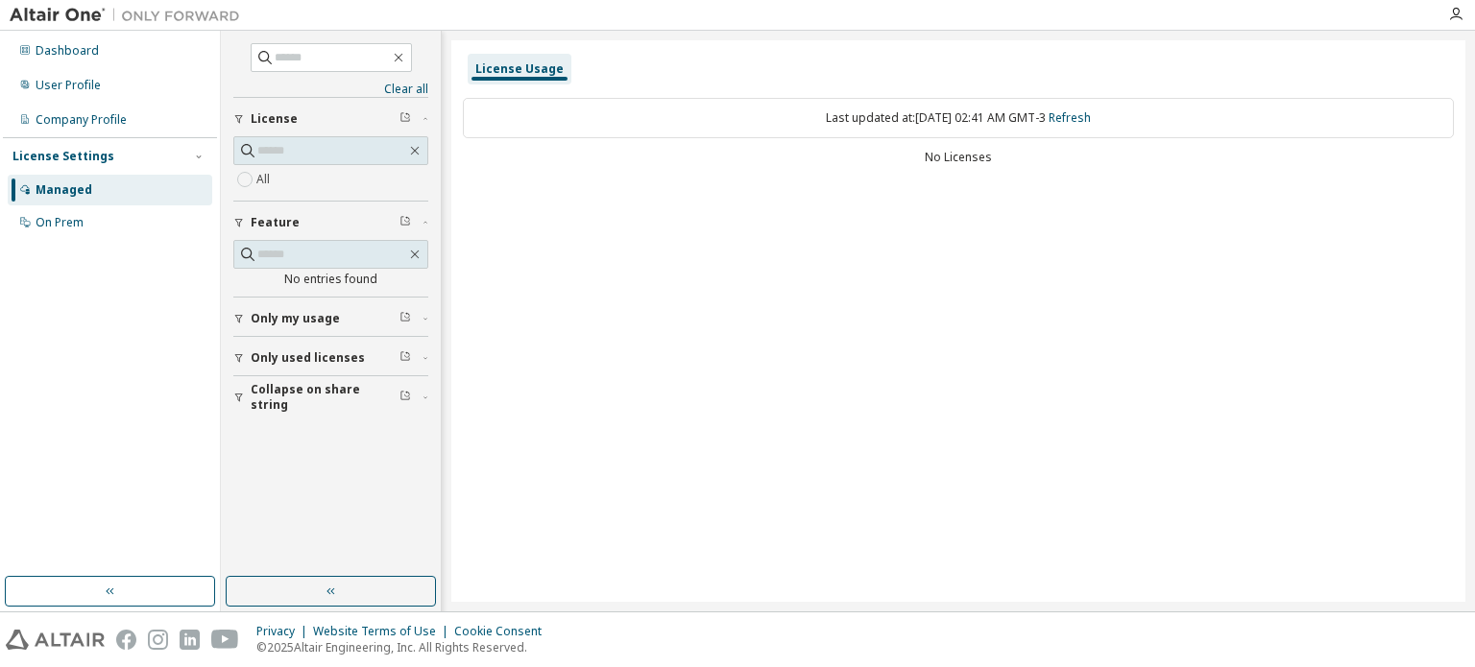
click at [849, 116] on div "Last updated at: [DATE] 02:41 AM GMT-3 Refresh" at bounding box center [958, 118] width 991 height 40
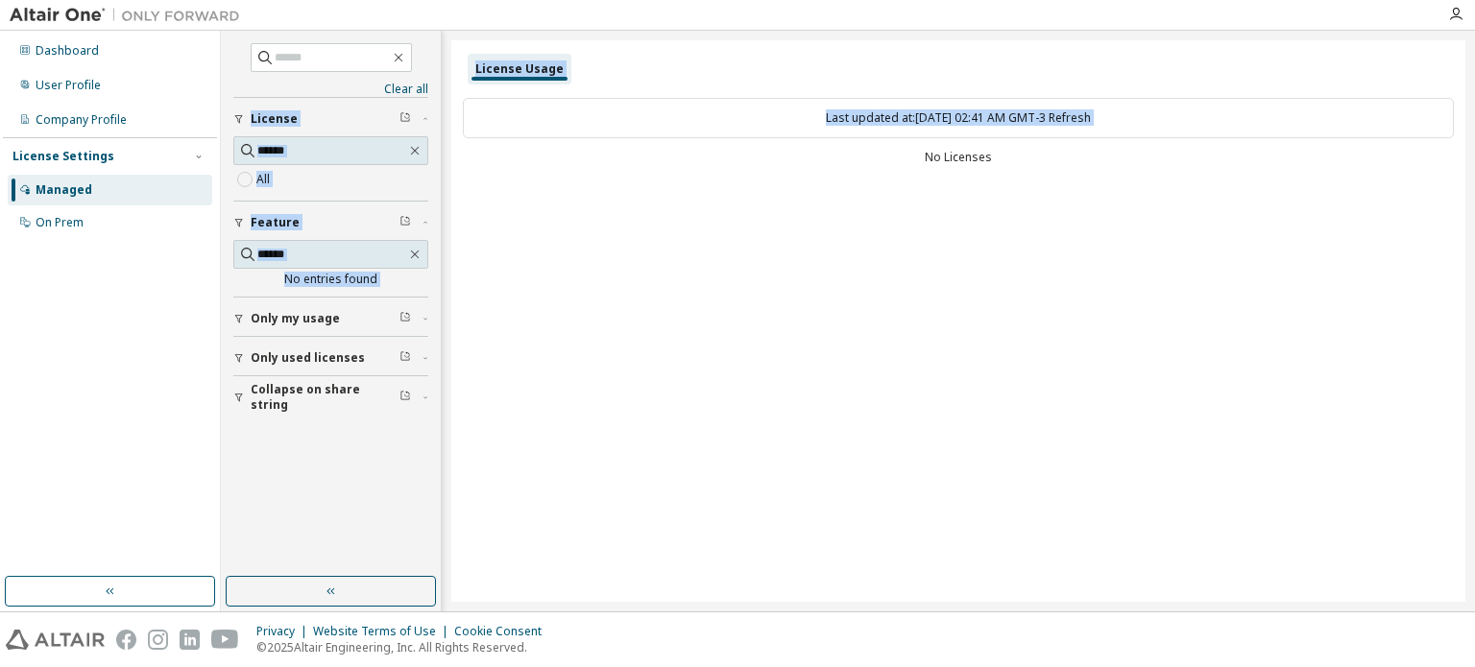
drag, startPoint x: 849, startPoint y: 116, endPoint x: 337, endPoint y: 223, distance: 522.7
click at [337, 223] on div "Clear all Collapse on share string Only used licenses Only my usage Feature No …" at bounding box center [848, 321] width 1254 height 581
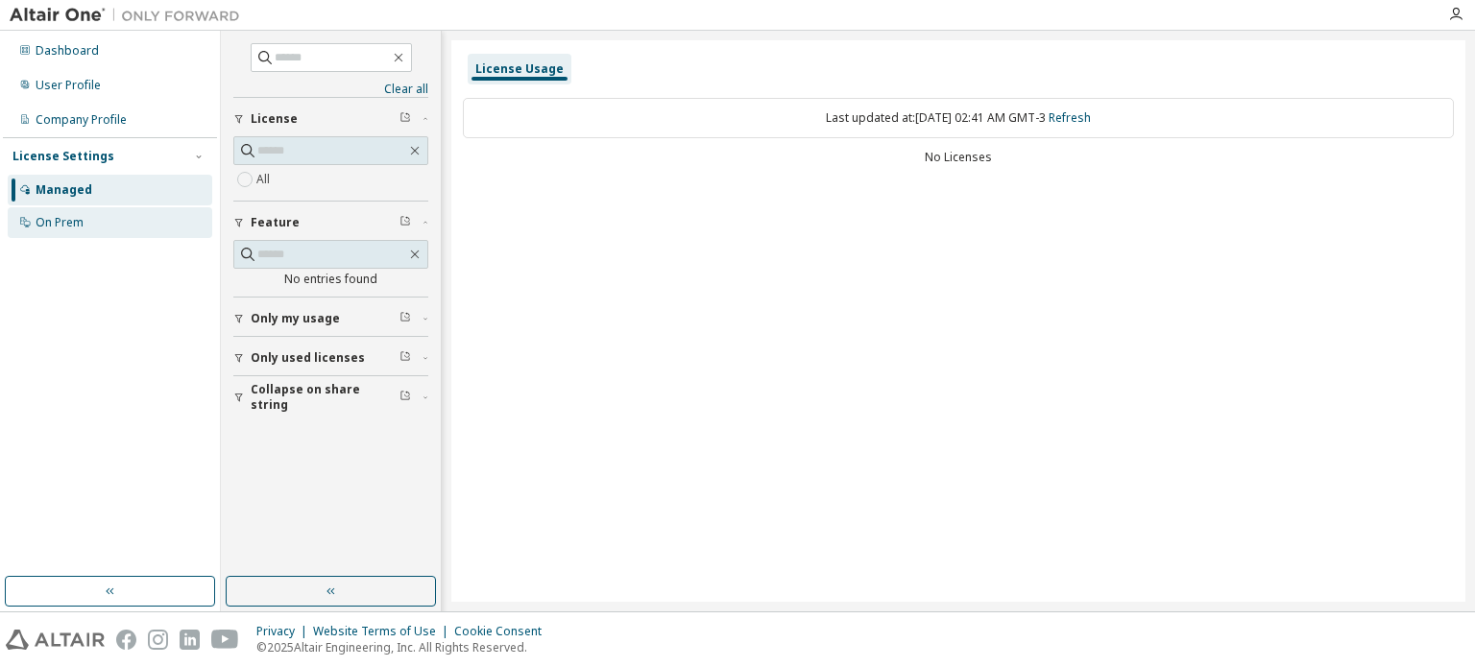
click at [65, 222] on div "On Prem" at bounding box center [60, 222] width 48 height 15
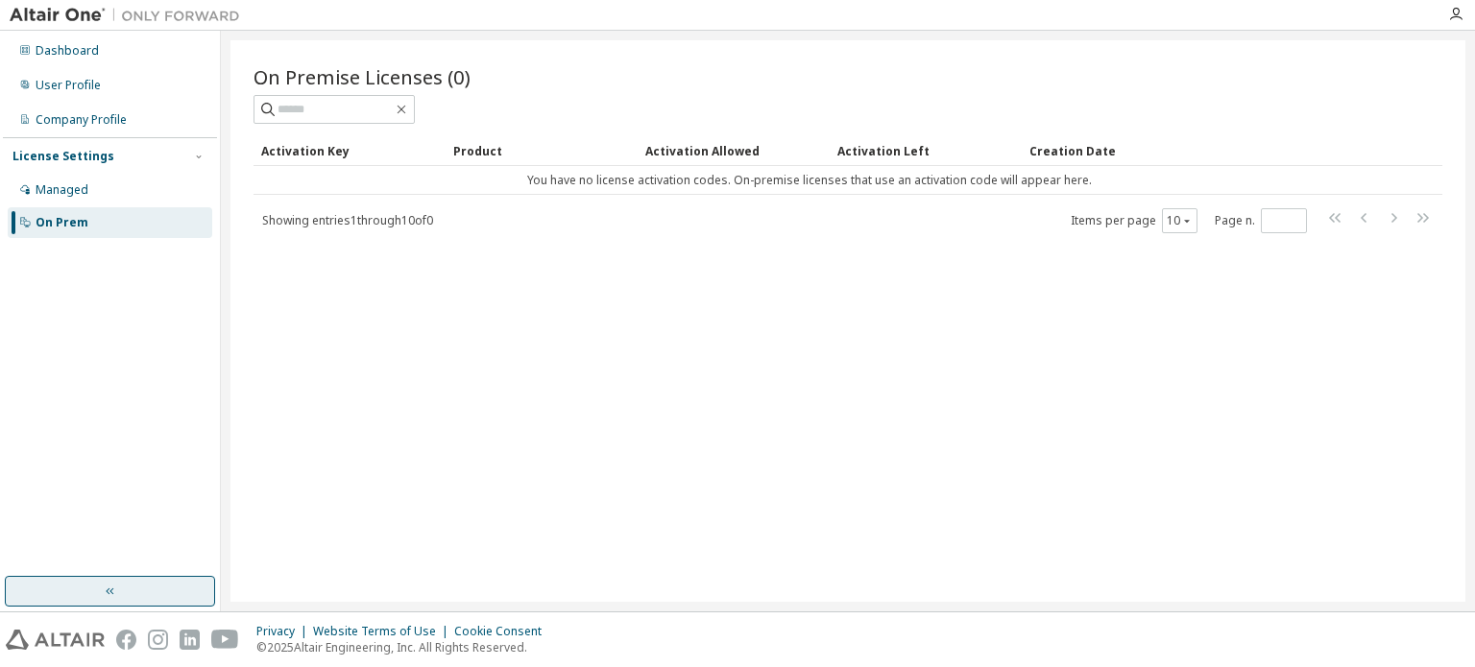
click at [114, 605] on button "button" at bounding box center [110, 591] width 210 height 31
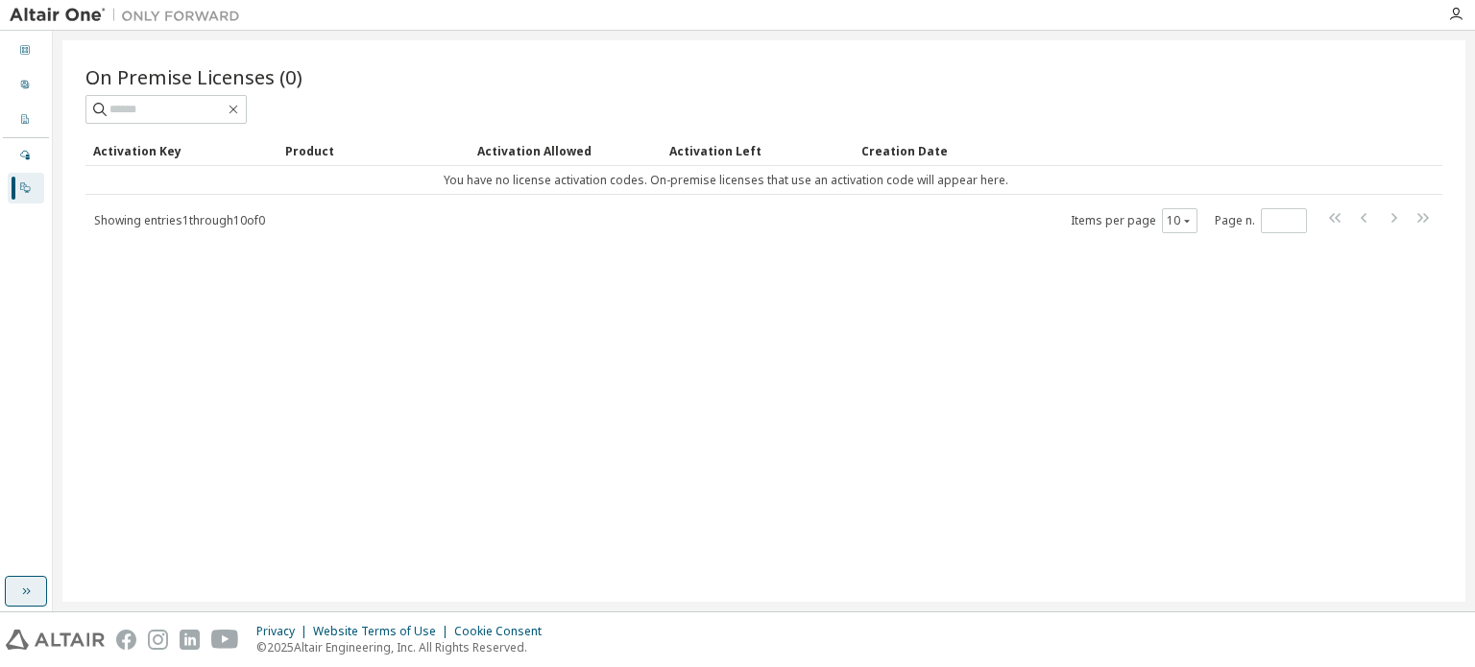
click at [23, 586] on icon "button" at bounding box center [25, 591] width 15 height 15
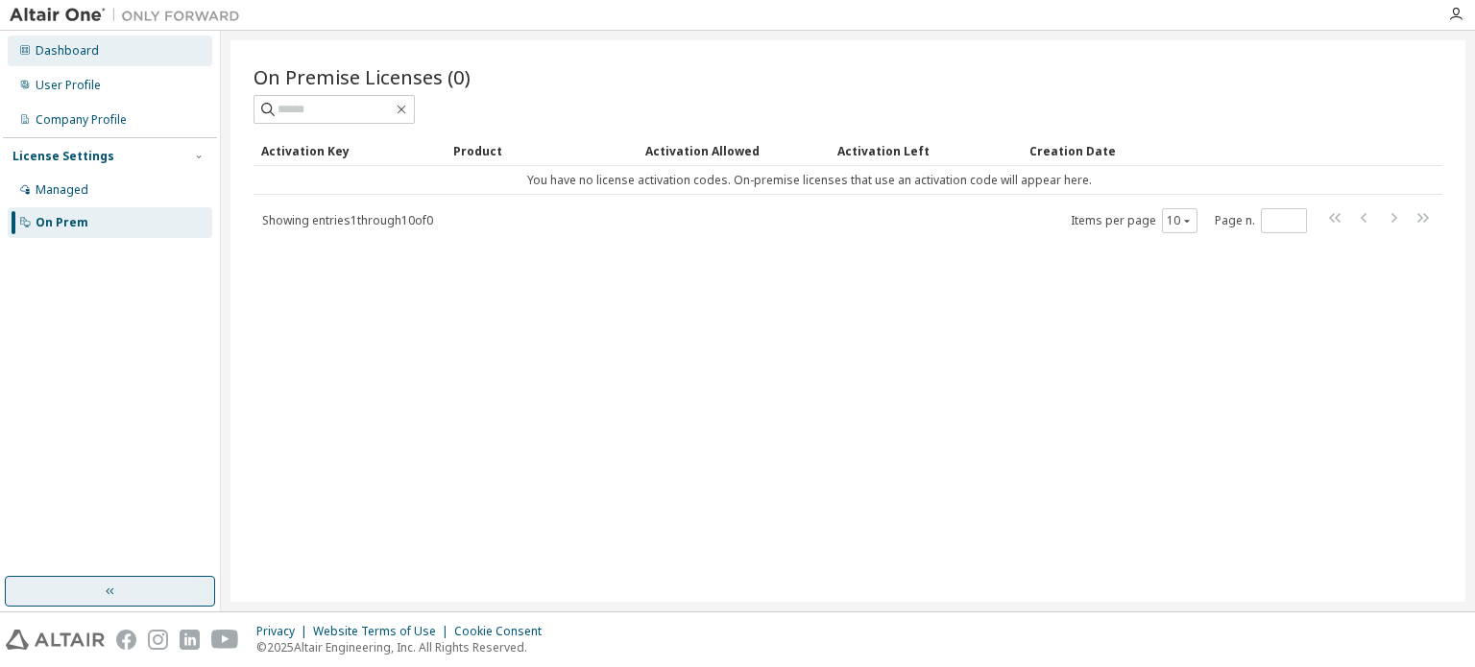
click at [44, 51] on div "Dashboard" at bounding box center [67, 50] width 63 height 15
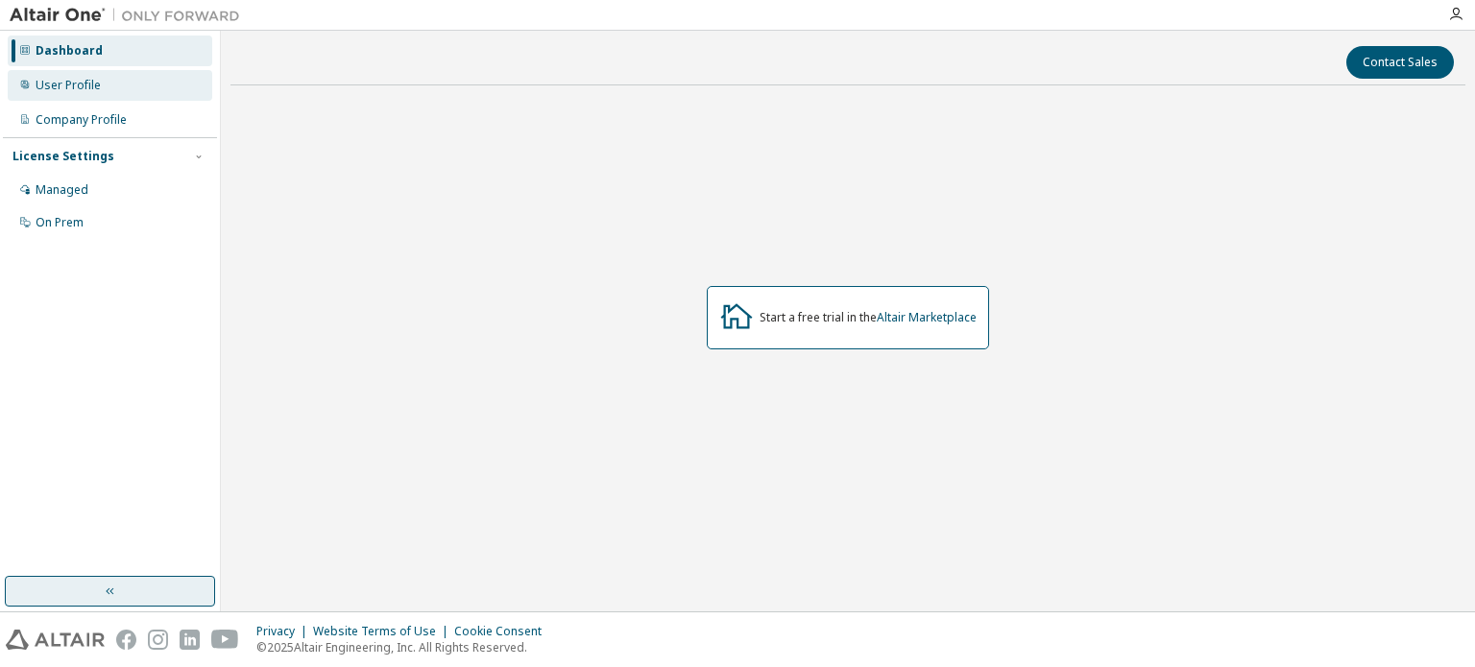
click at [50, 73] on div "User Profile" at bounding box center [110, 85] width 204 height 31
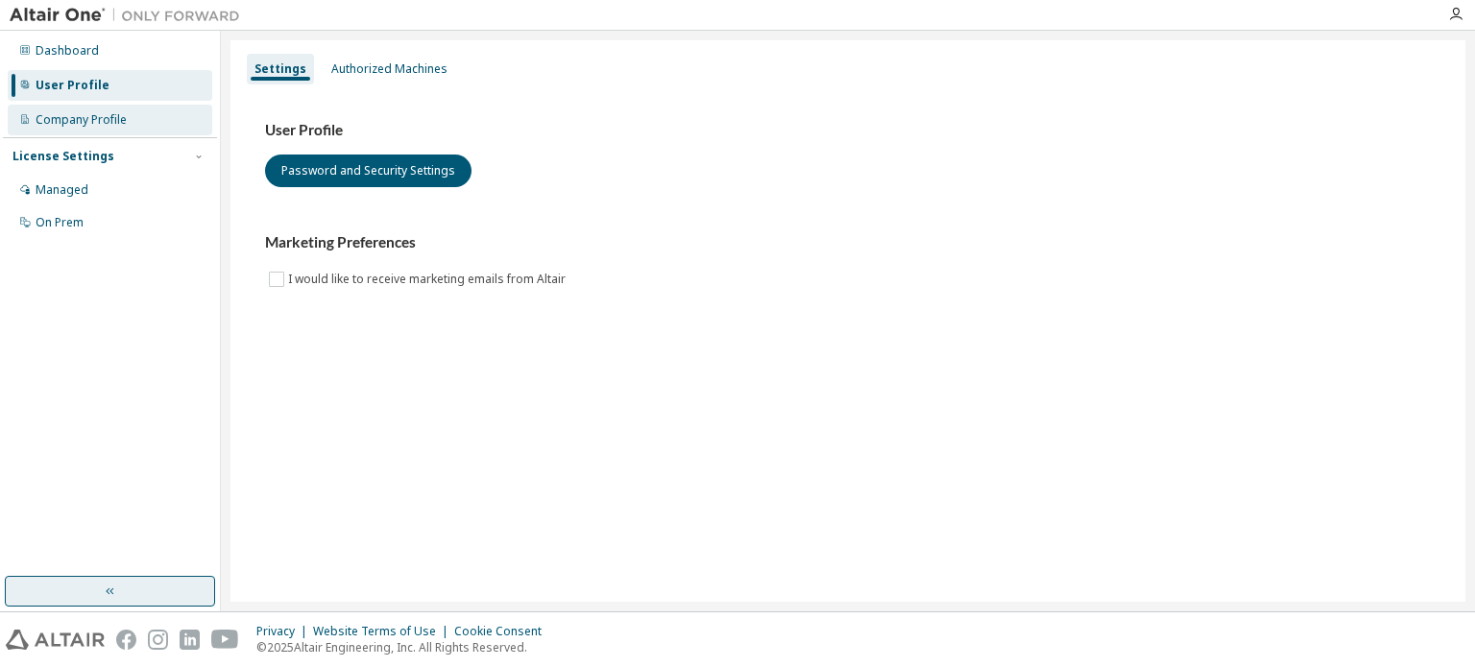
click at [152, 131] on div "Company Profile" at bounding box center [110, 120] width 204 height 31
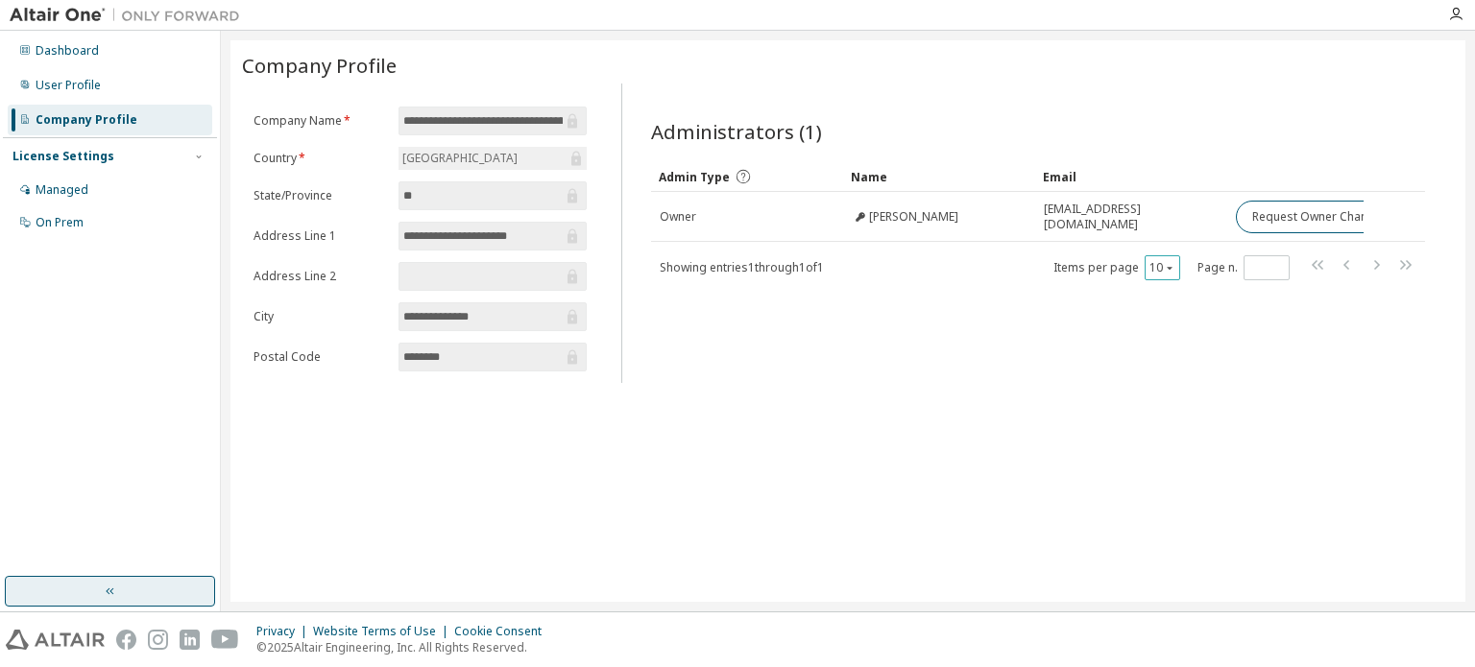
click at [1160, 272] on button "10" at bounding box center [1162, 267] width 26 height 15
click at [813, 311] on div "Administrators (1) Clear Load Save Save As Field Operator Value Select filter S…" at bounding box center [1038, 239] width 820 height 288
click at [156, 204] on div "Managed" at bounding box center [110, 190] width 204 height 31
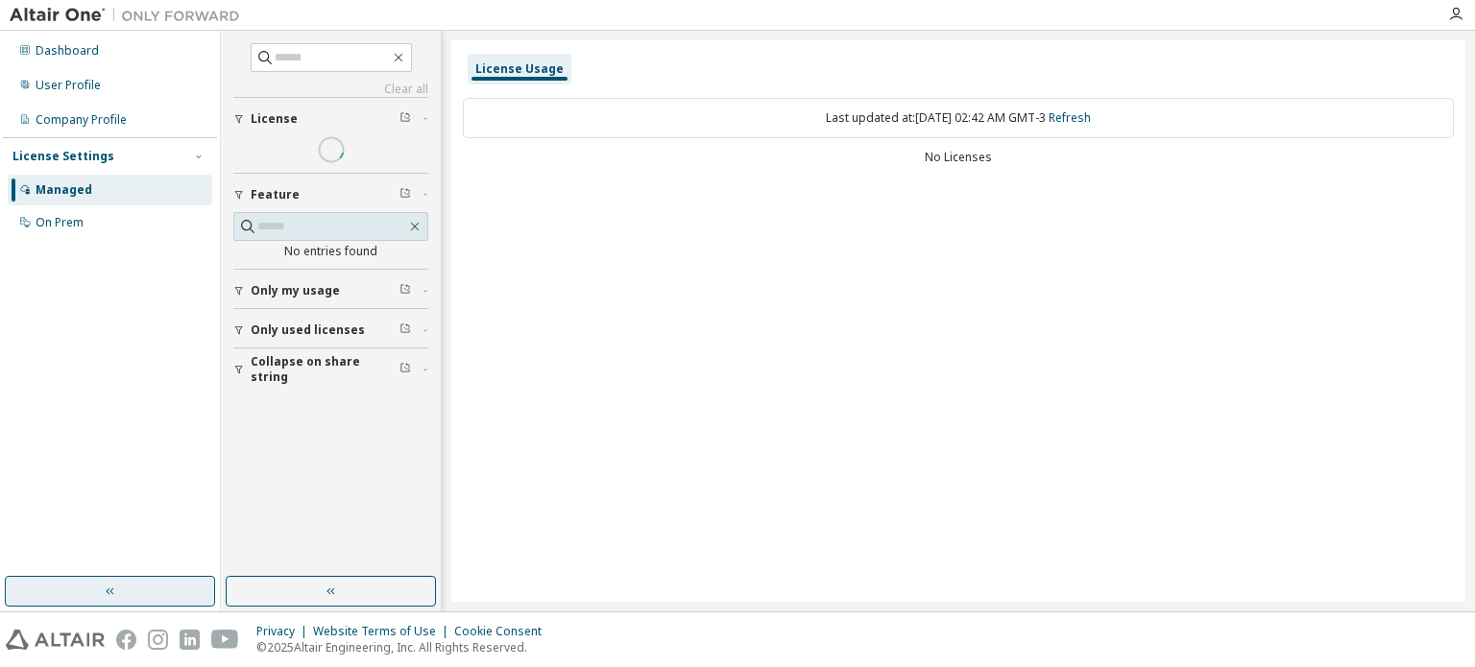
click at [175, 153] on div "License Settings" at bounding box center [109, 156] width 195 height 17
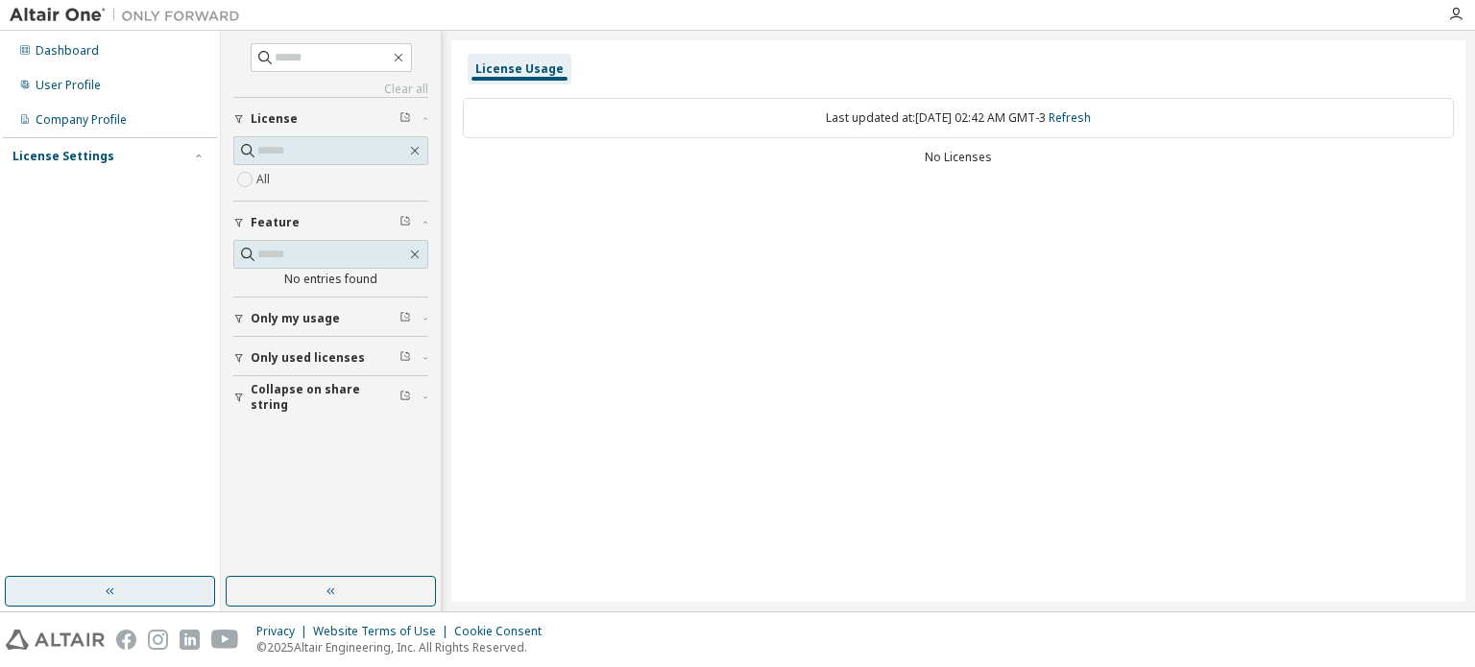
click at [175, 153] on div "License Settings" at bounding box center [109, 156] width 195 height 17
click at [357, 406] on button "Collapse on share string" at bounding box center [330, 397] width 195 height 42
click at [300, 357] on span "Only used licenses" at bounding box center [308, 357] width 114 height 15
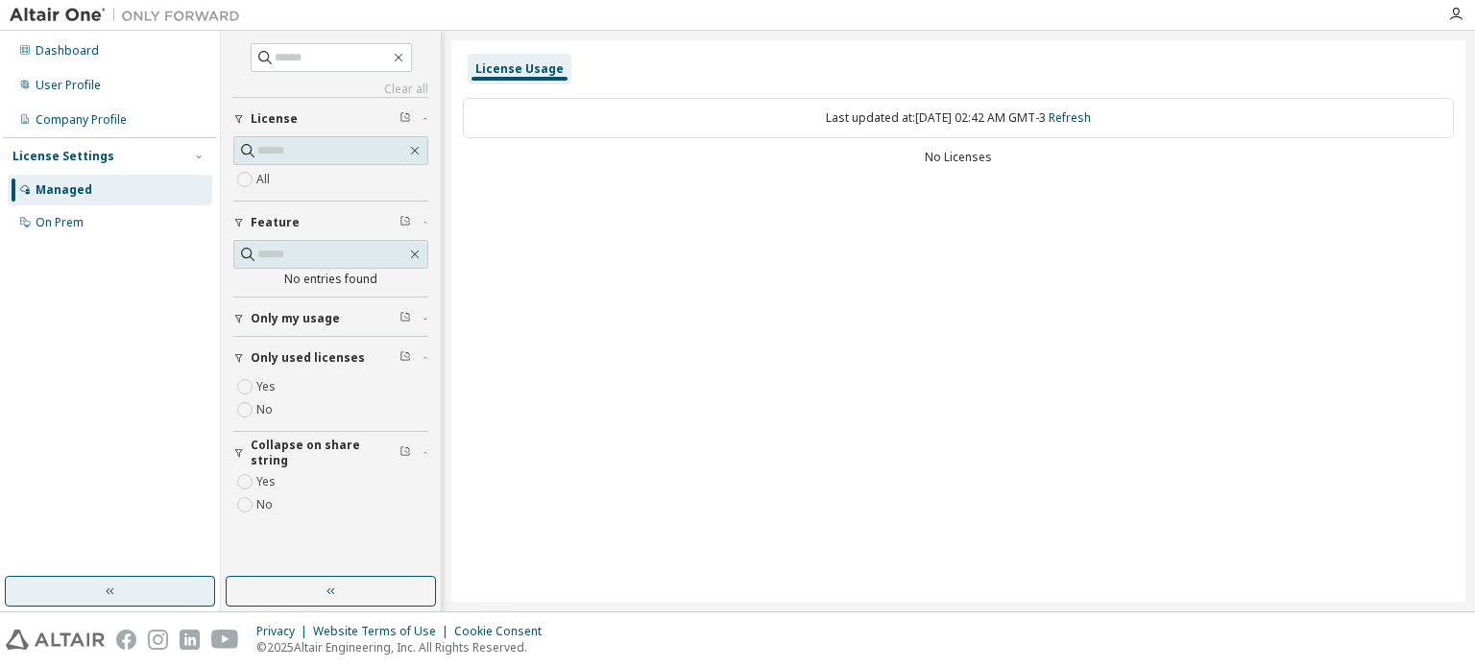
click at [296, 314] on span "Only my usage" at bounding box center [295, 318] width 89 height 15
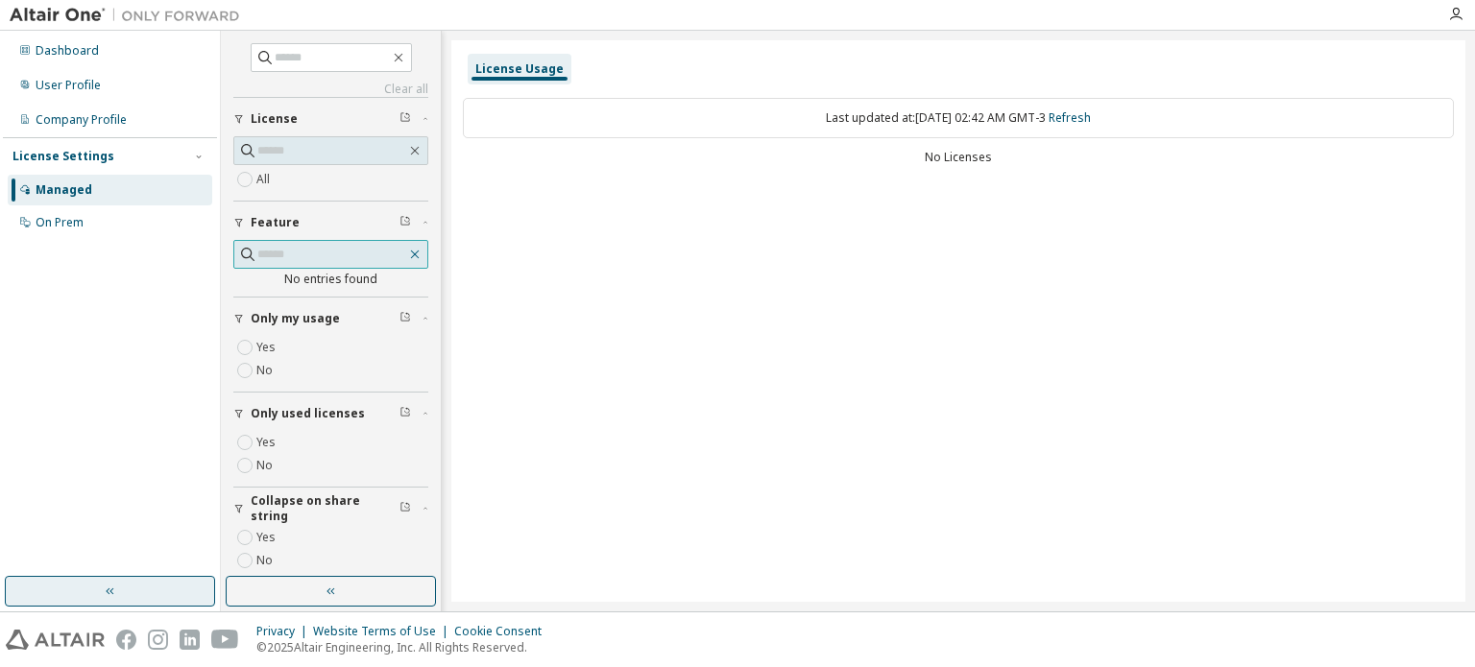
click at [411, 255] on icon "button" at bounding box center [415, 255] width 9 height 9
click at [407, 150] on icon "button" at bounding box center [414, 150] width 15 height 15
click at [400, 87] on link "Clear all" at bounding box center [330, 89] width 195 height 15
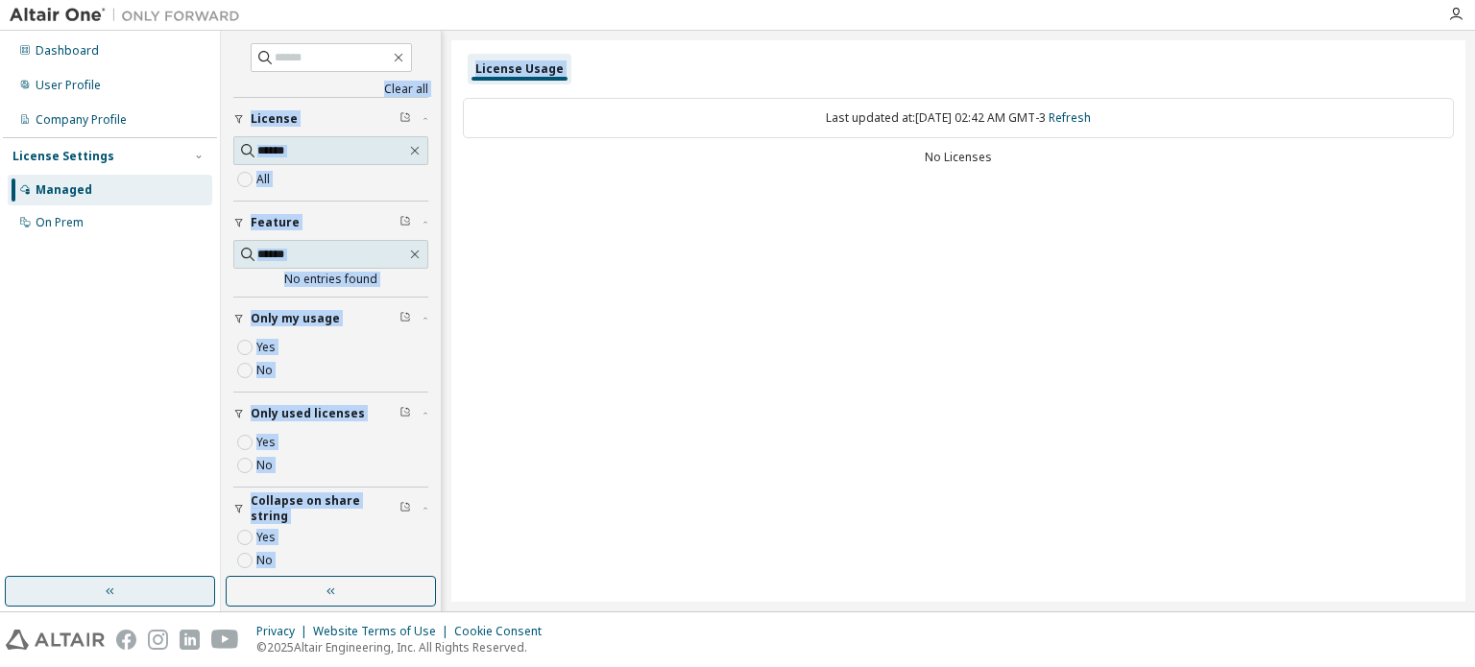
drag, startPoint x: 400, startPoint y: 87, endPoint x: 491, endPoint y: 73, distance: 91.4
click at [491, 73] on div "Clear all Collapse on share string Yes No Only used licenses Yes No Only my usa…" at bounding box center [848, 321] width 1254 height 581
click at [491, 73] on div "License Usage" at bounding box center [519, 68] width 88 height 15
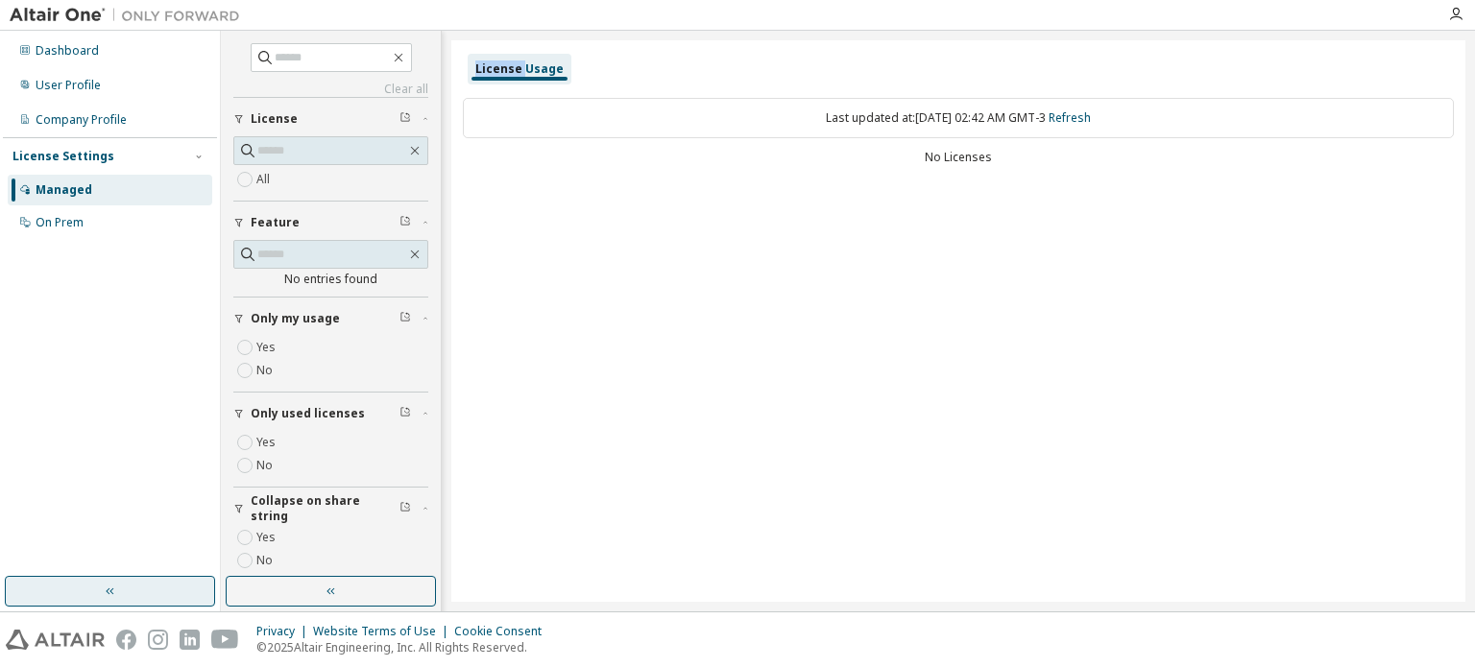
click at [491, 73] on div "License Usage" at bounding box center [519, 68] width 88 height 15
click at [120, 129] on div "Company Profile" at bounding box center [110, 120] width 204 height 31
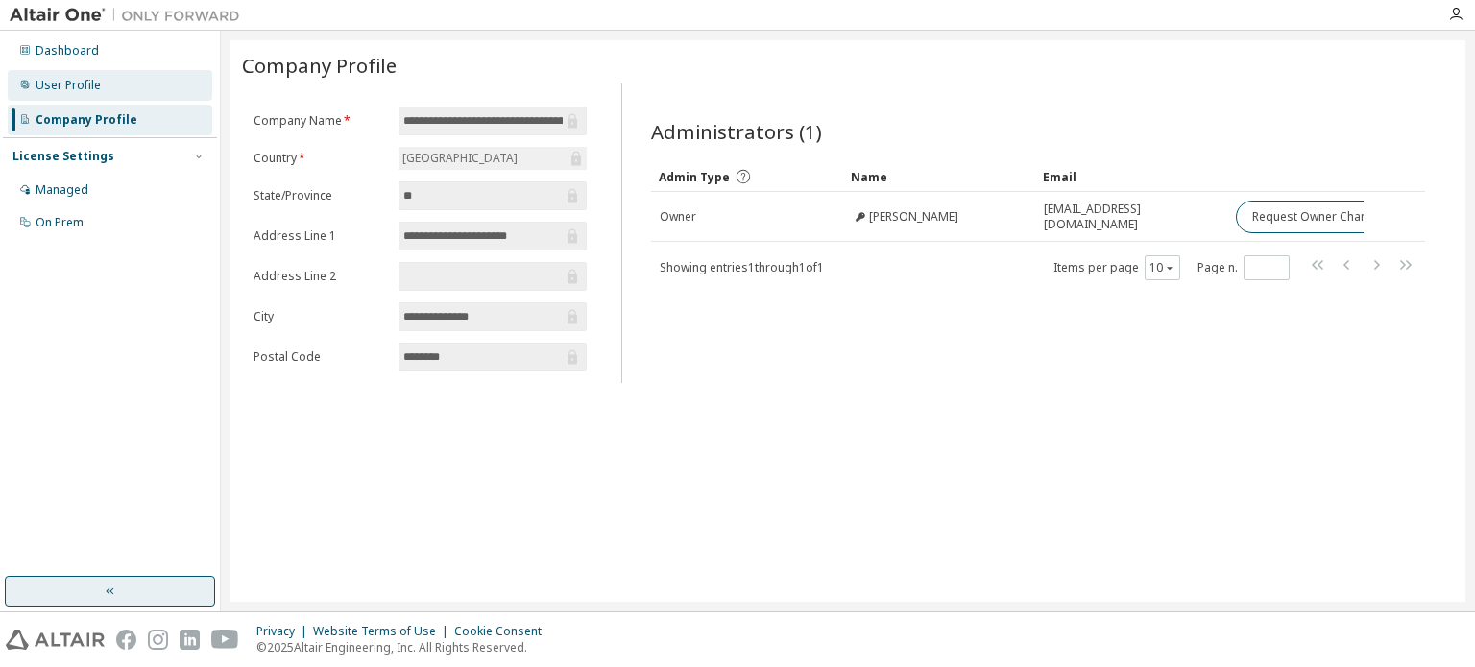
click at [89, 80] on div "User Profile" at bounding box center [68, 85] width 65 height 15
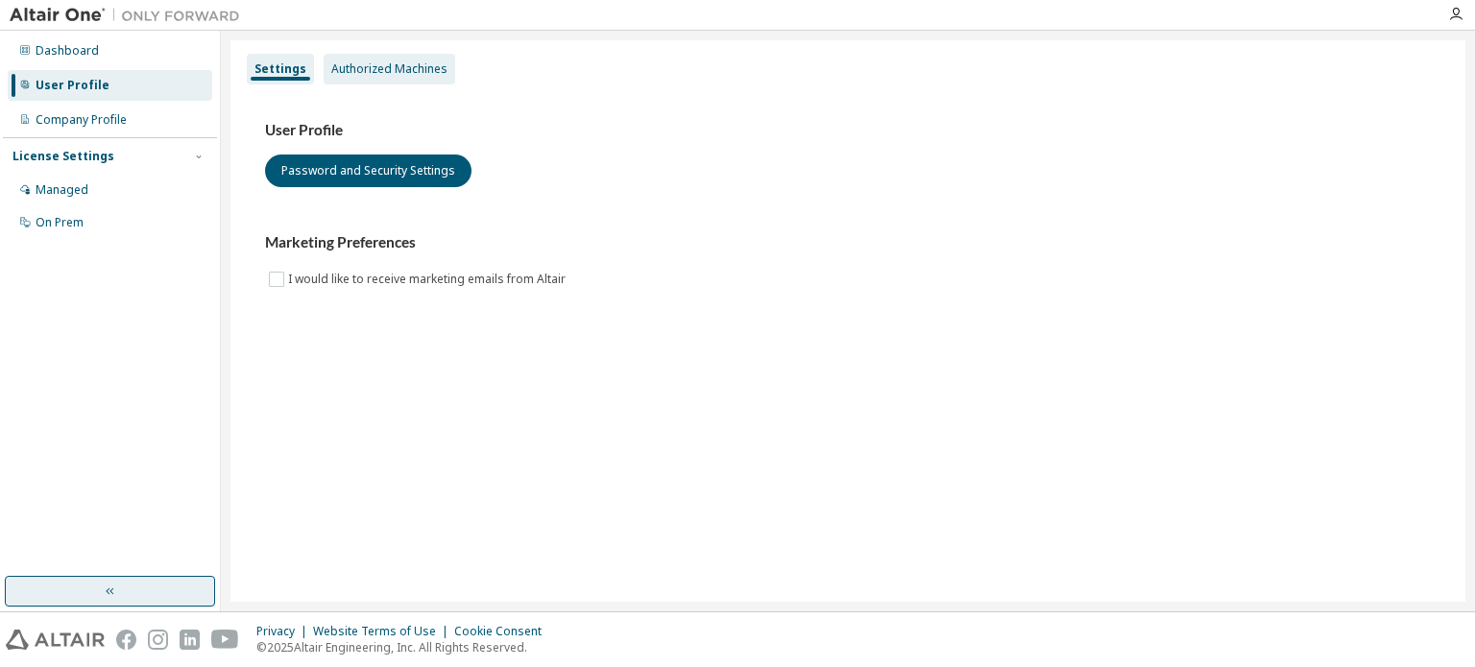
click at [348, 64] on div "Authorized Machines" at bounding box center [389, 68] width 116 height 15
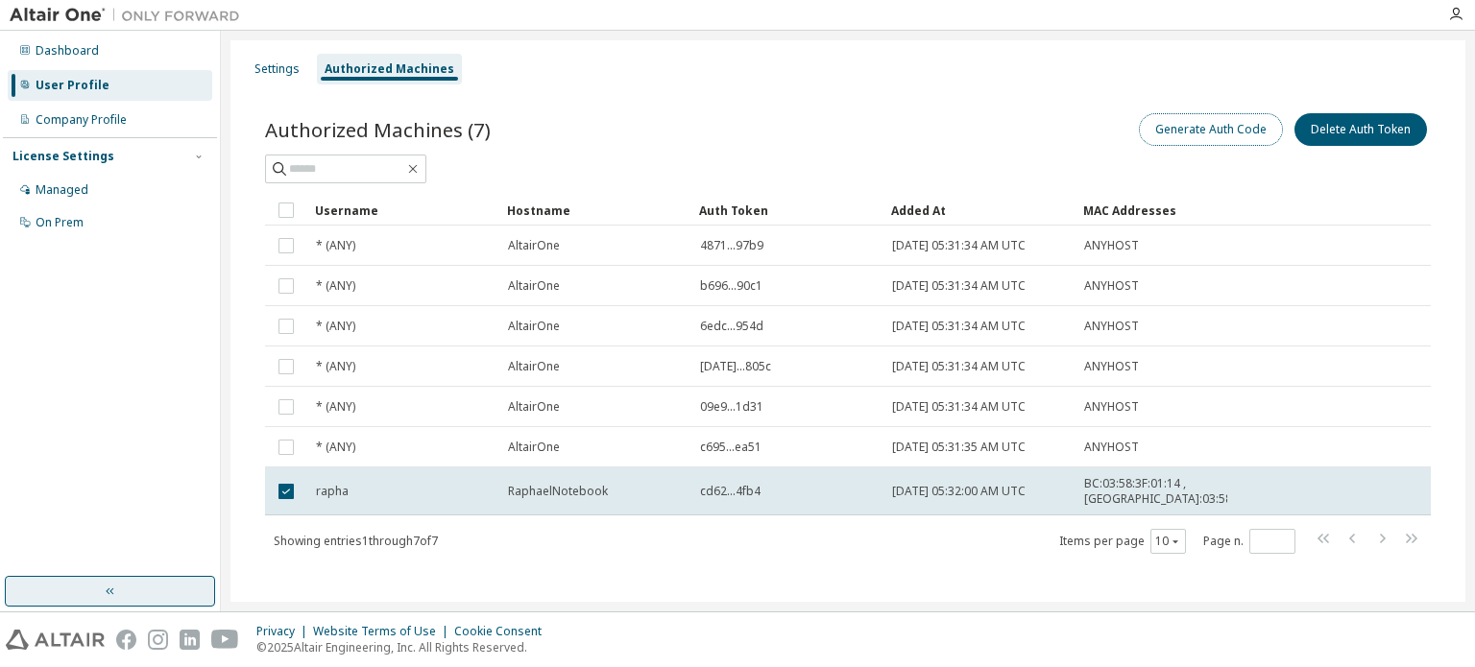
click at [1175, 131] on button "Generate Auth Code" at bounding box center [1211, 129] width 144 height 33
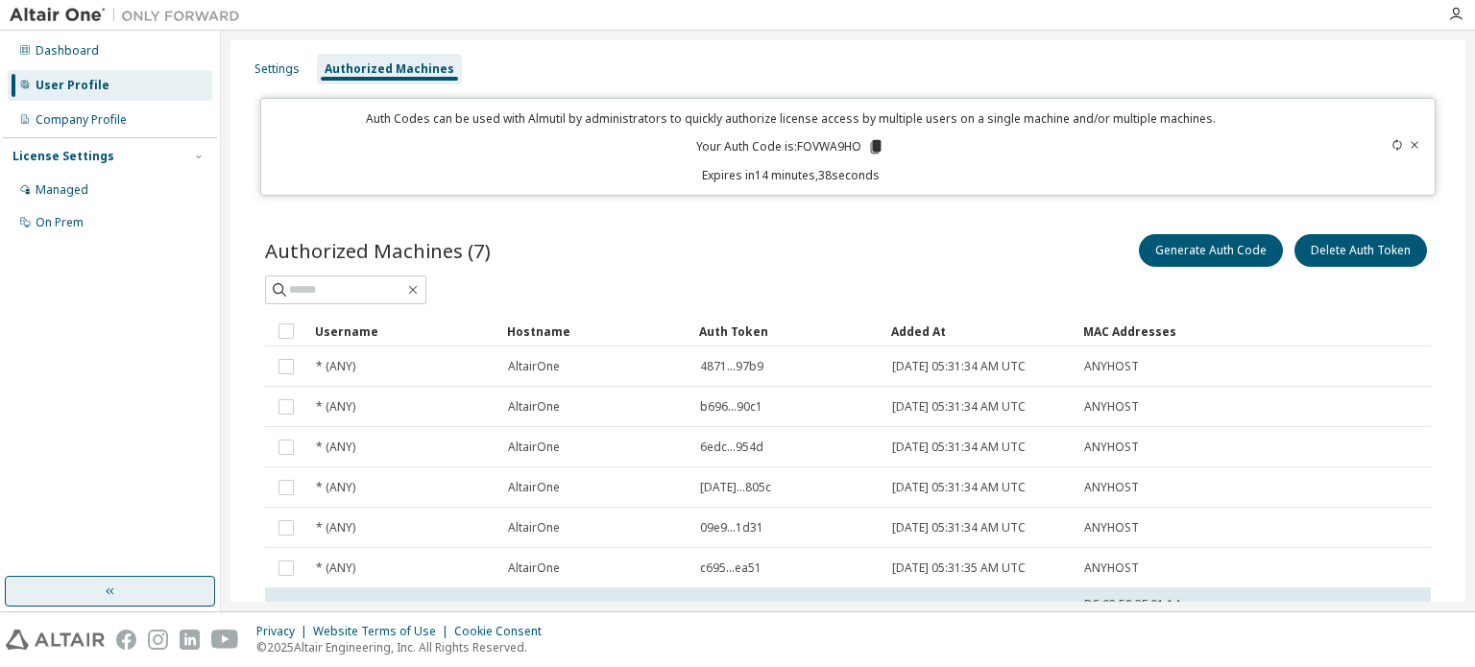
click at [1325, 316] on tr "Username Hostname Auth Token Added At MAC Addresses" at bounding box center [847, 331] width 1165 height 31
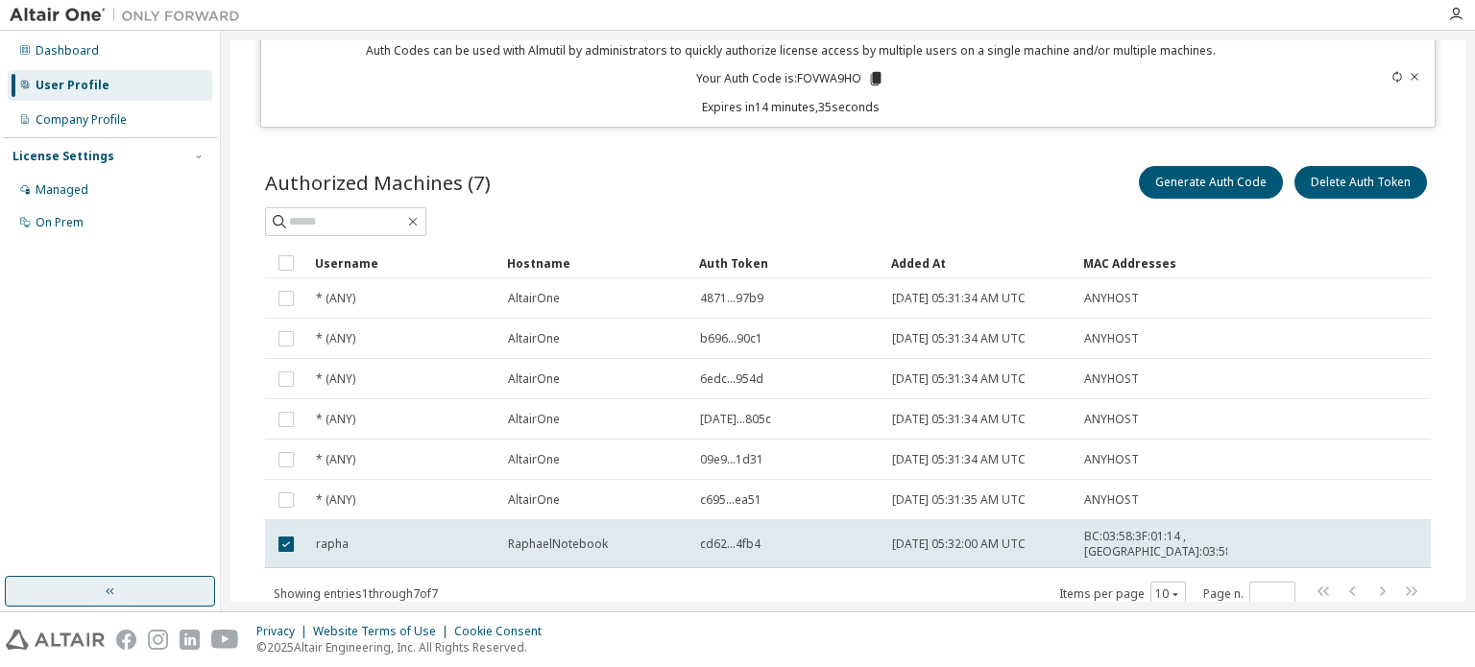
scroll to position [80, 0]
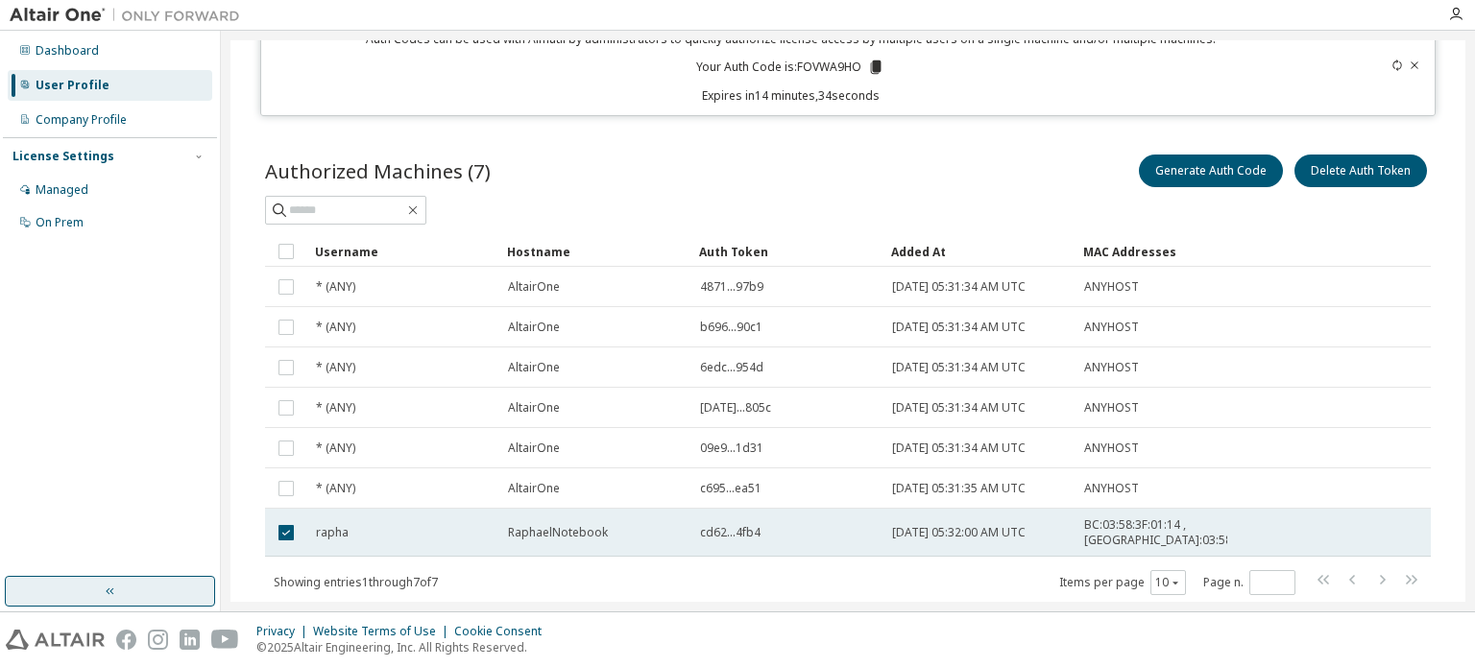
click at [732, 532] on span "cd62...4fb4" at bounding box center [730, 532] width 60 height 15
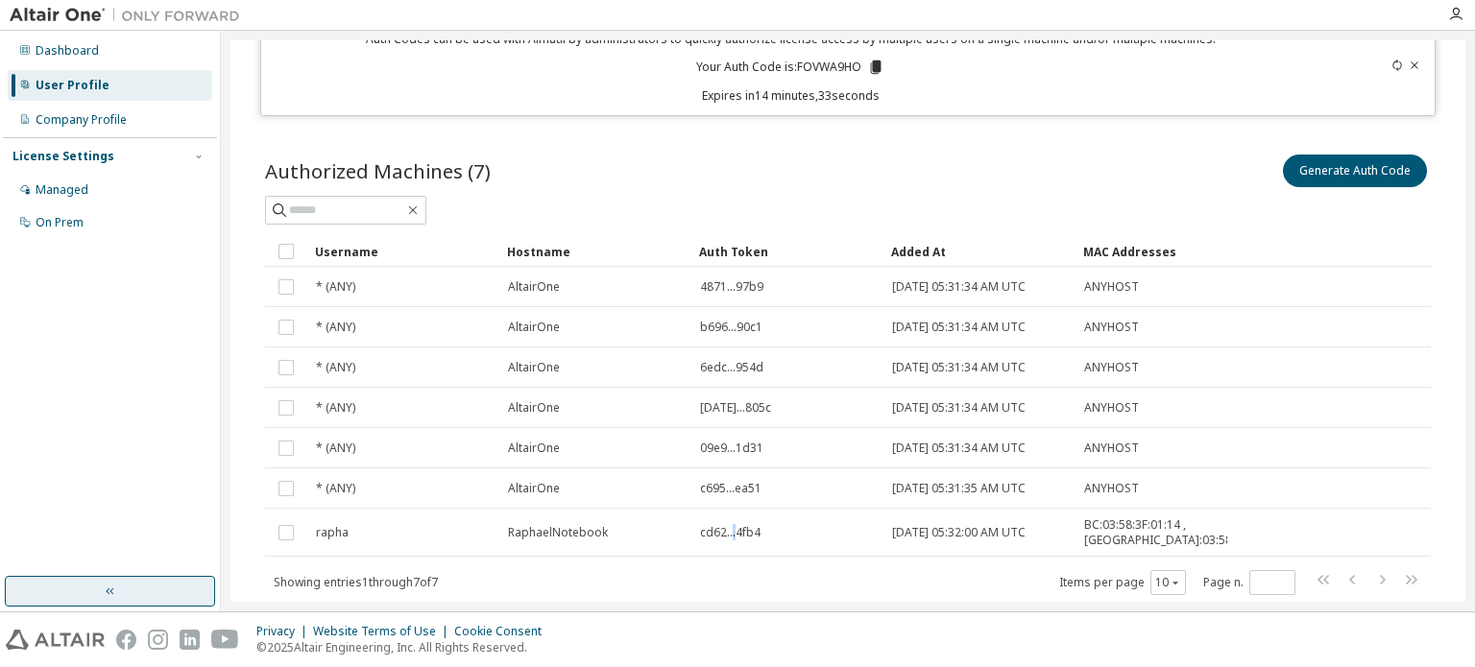
click at [732, 532] on span "cd62...4fb4" at bounding box center [730, 532] width 60 height 15
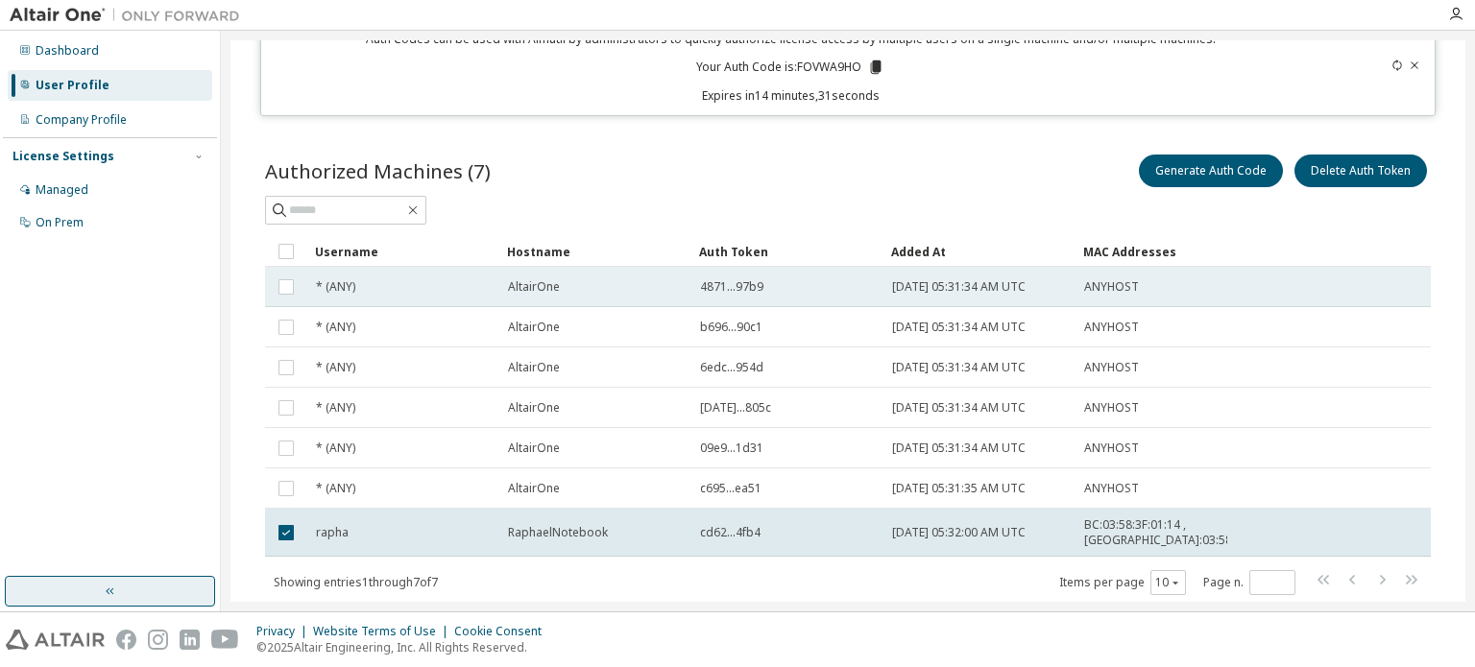
drag, startPoint x: 739, startPoint y: 278, endPoint x: 758, endPoint y: 284, distance: 20.0
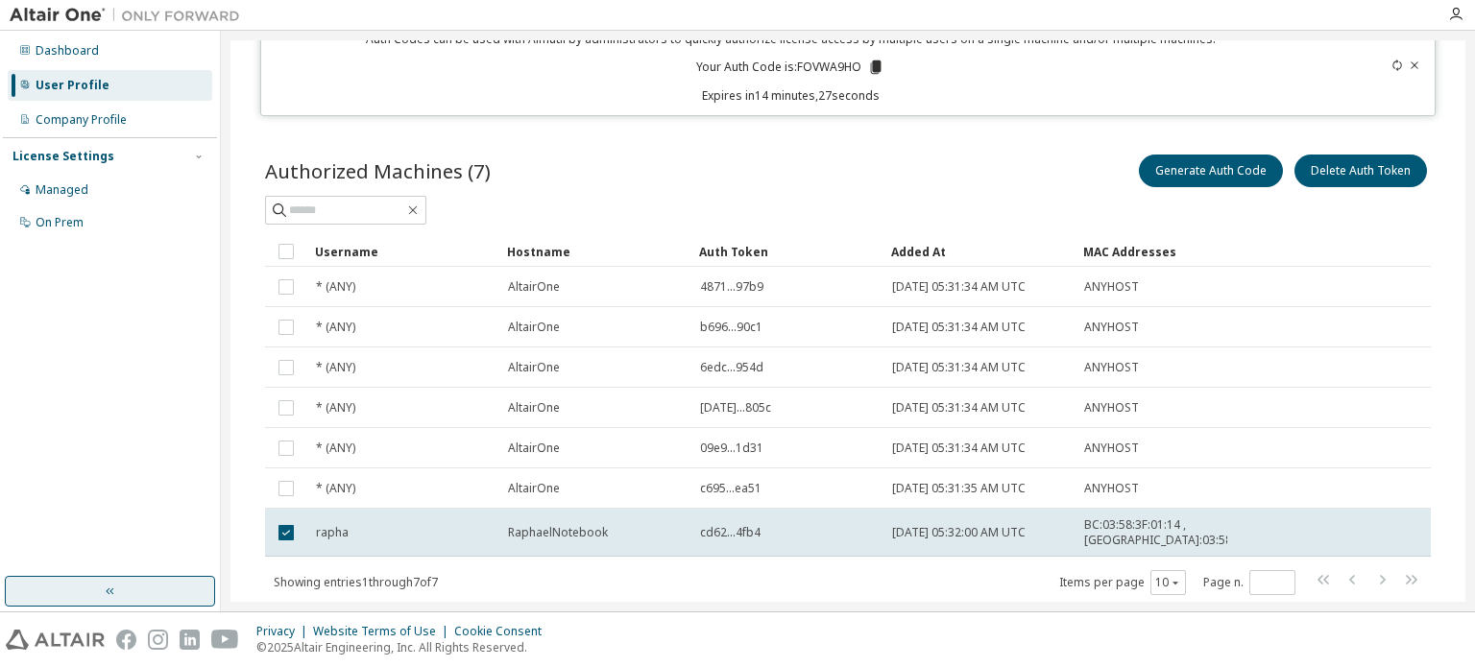
scroll to position [0, 0]
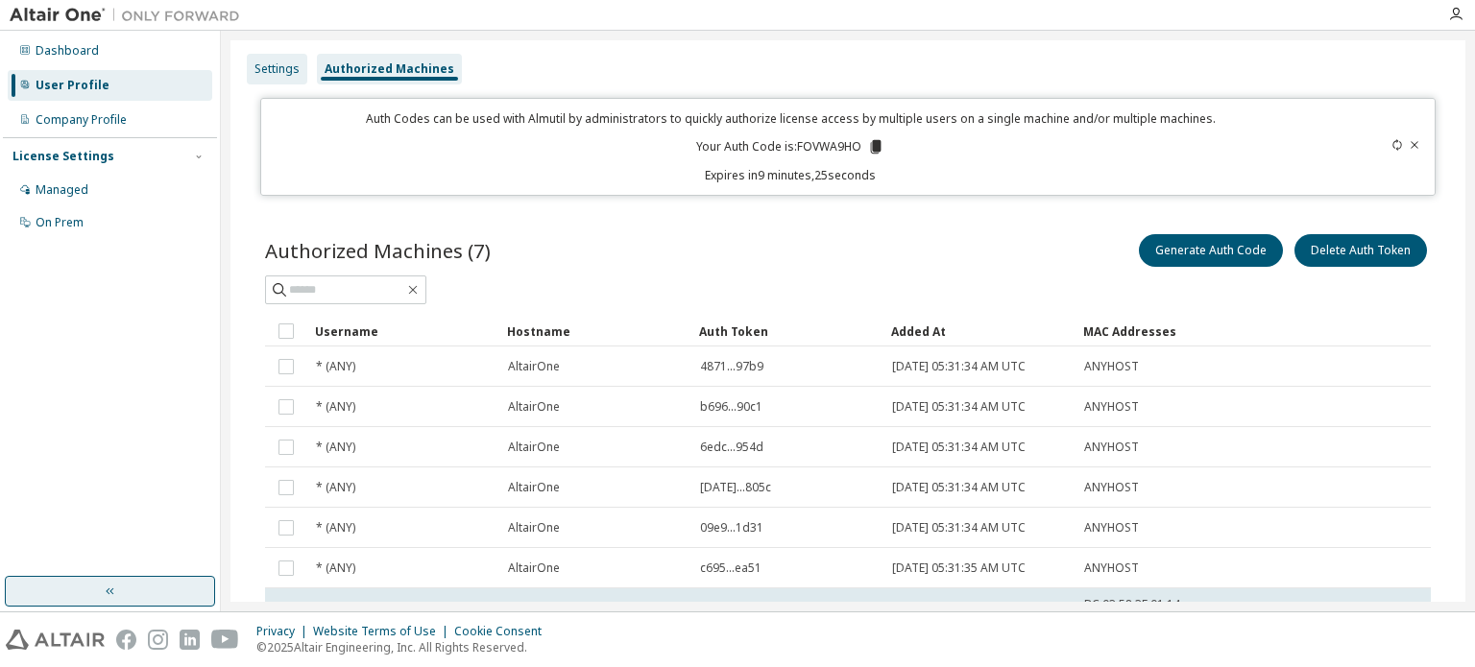
click at [300, 74] on div "Settings" at bounding box center [277, 69] width 60 height 31
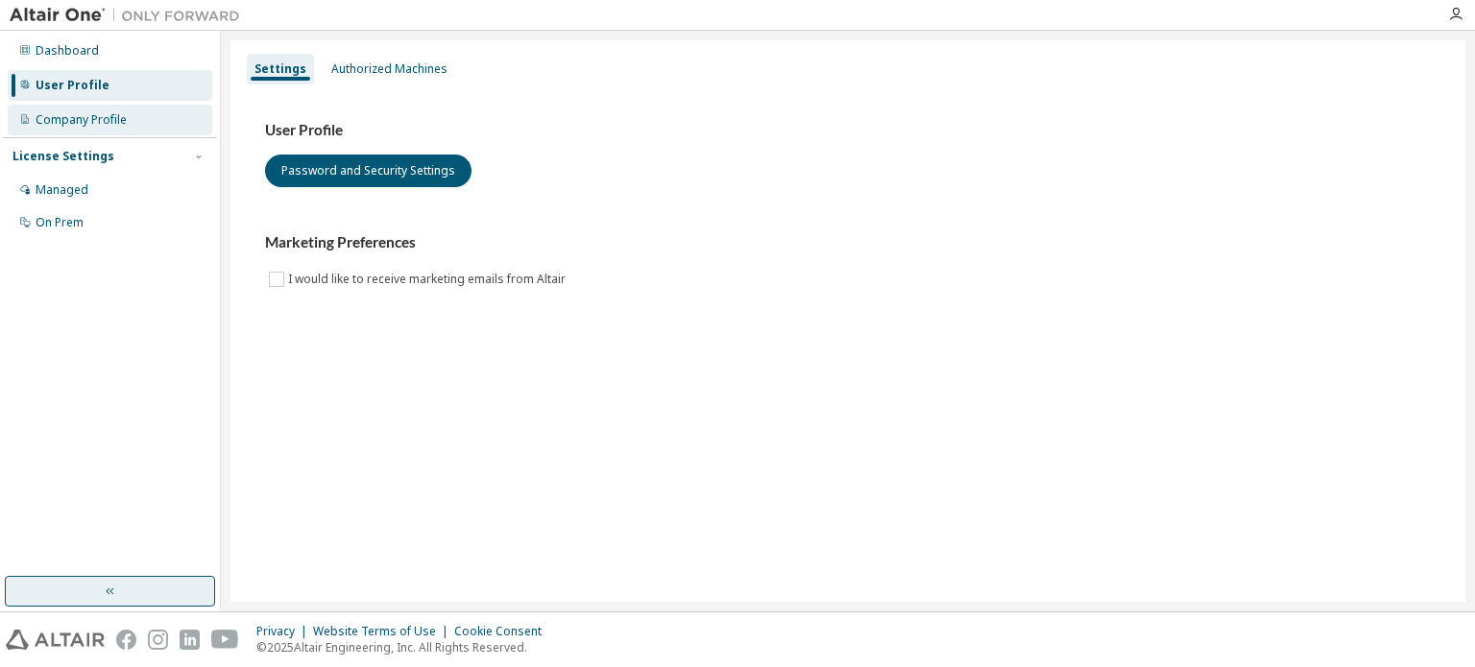
click at [94, 110] on div "Company Profile" at bounding box center [110, 120] width 204 height 31
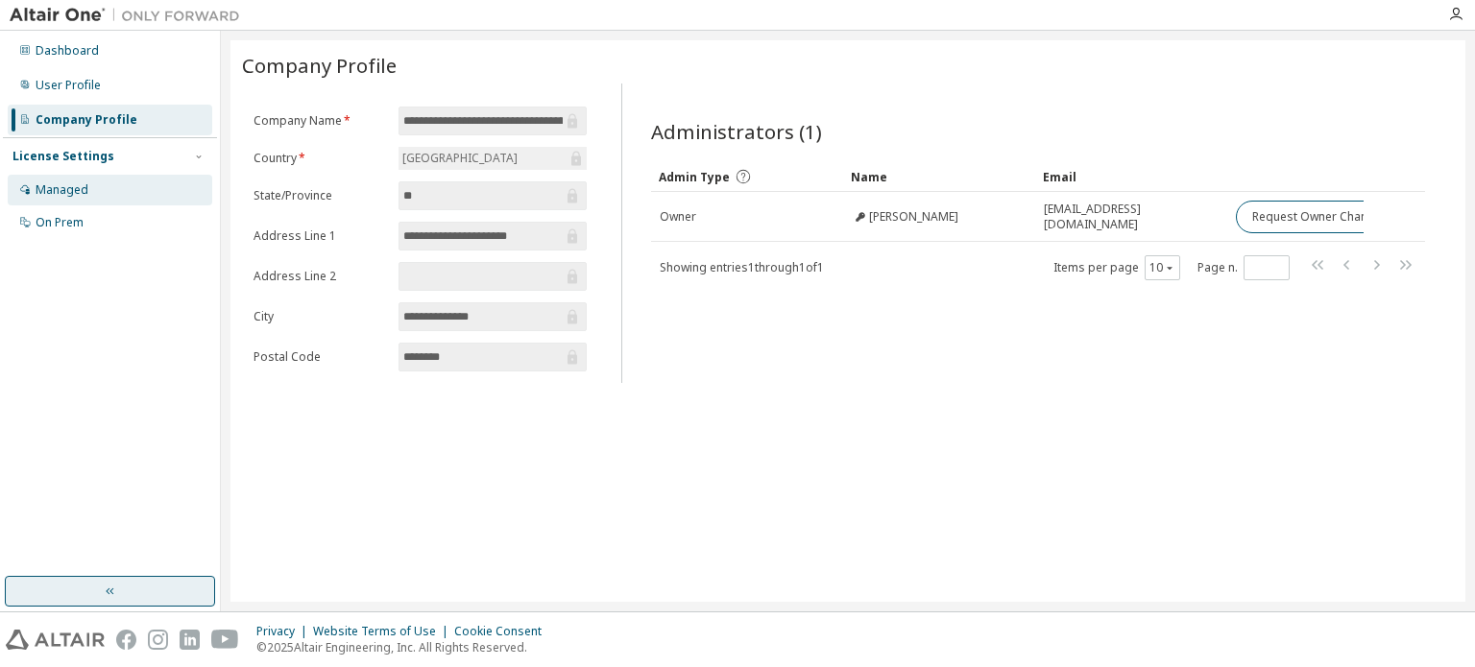
click at [112, 185] on div "Managed" at bounding box center [110, 190] width 204 height 31
